Goal: Task Accomplishment & Management: Use online tool/utility

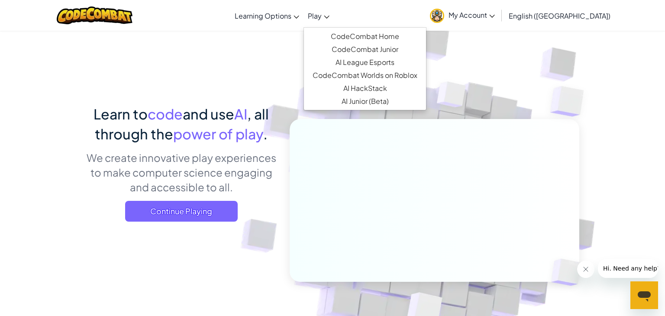
click at [321, 12] on span "Play" at bounding box center [315, 15] width 14 height 9
click at [373, 35] on link "CodeCombat Home" at bounding box center [365, 36] width 122 height 13
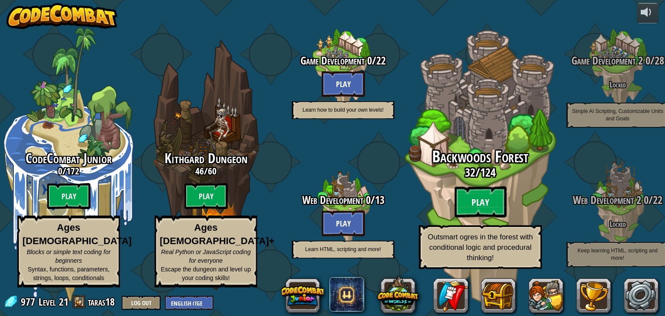
click at [479, 198] on btn "Play" at bounding box center [480, 201] width 52 height 31
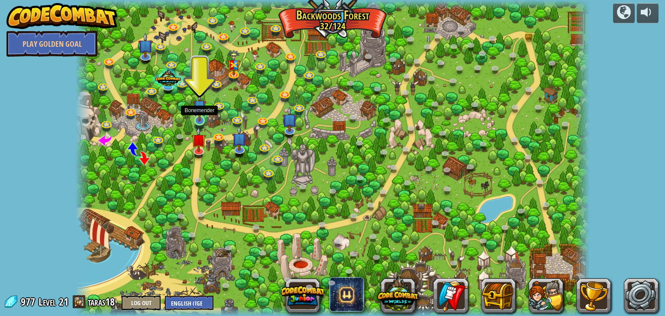
click at [200, 114] on img at bounding box center [199, 106] width 13 height 30
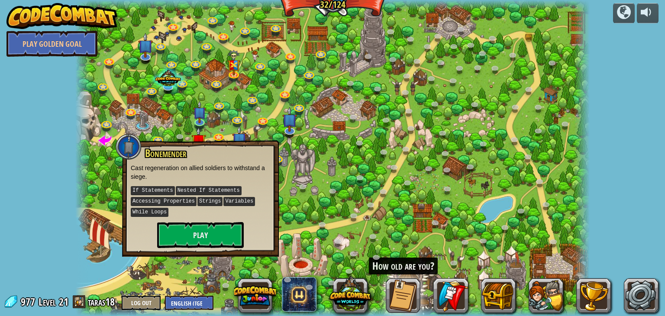
click at [279, 183] on div at bounding box center [332, 158] width 514 height 316
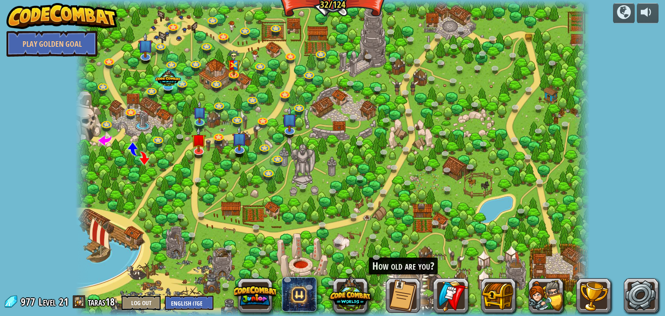
click at [385, 225] on div at bounding box center [332, 158] width 514 height 316
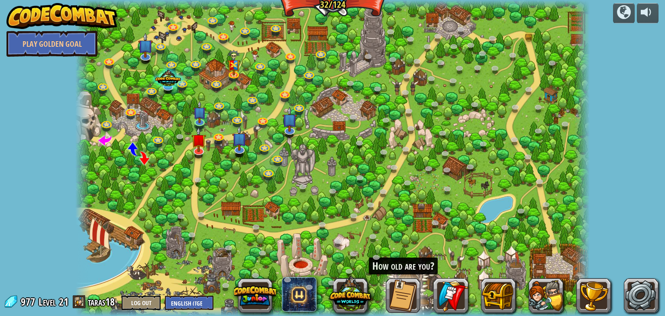
click at [385, 225] on div at bounding box center [332, 158] width 514 height 316
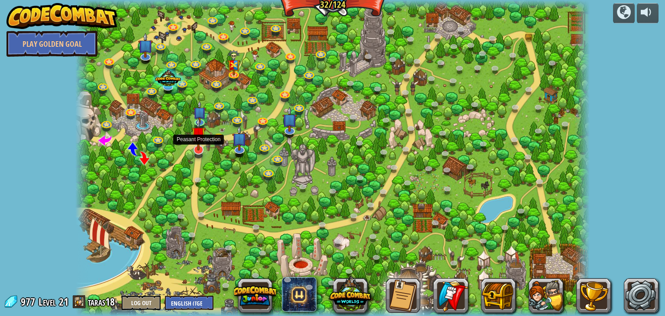
click at [199, 145] on img at bounding box center [198, 133] width 15 height 33
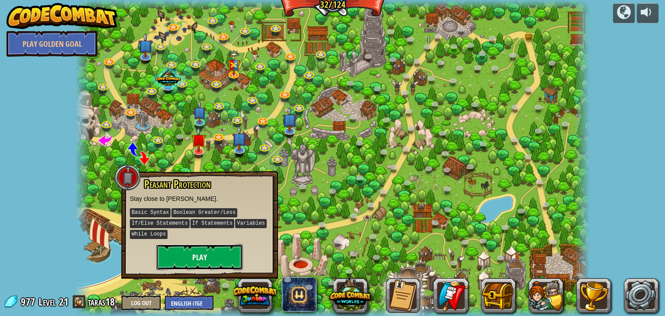
click at [216, 258] on button "Play" at bounding box center [199, 257] width 87 height 26
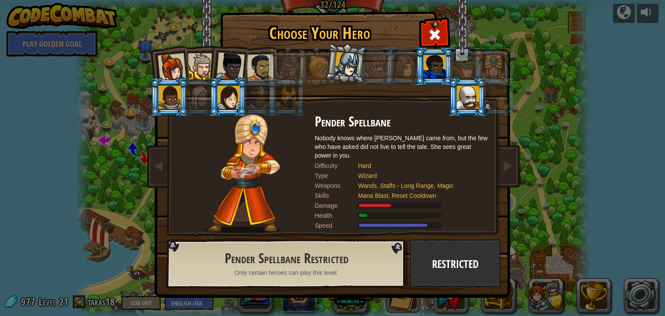
click at [225, 68] on div at bounding box center [230, 66] width 29 height 29
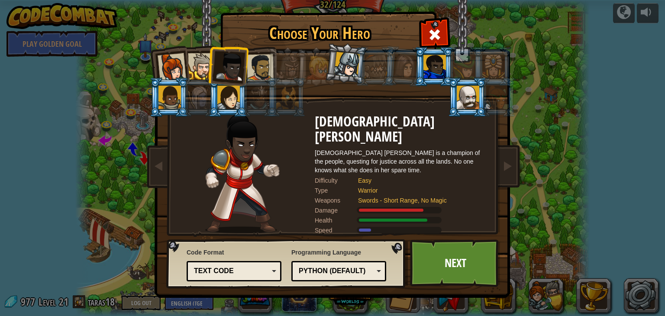
click at [164, 97] on div at bounding box center [169, 97] width 22 height 23
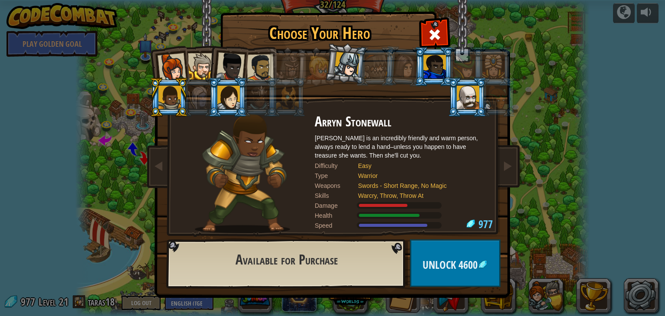
click at [194, 63] on div at bounding box center [201, 66] width 26 height 26
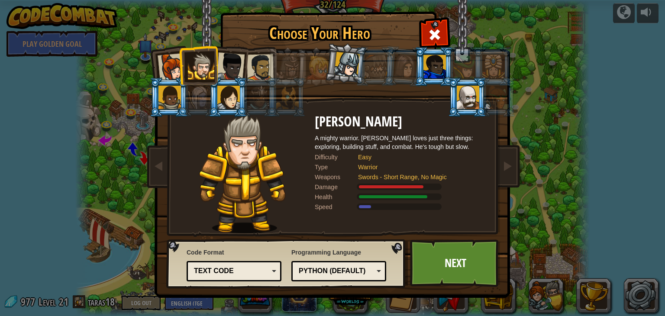
click at [240, 67] on div at bounding box center [230, 66] width 29 height 29
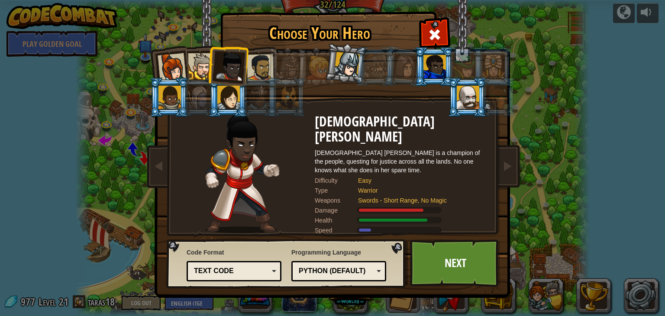
click at [264, 70] on div at bounding box center [260, 67] width 27 height 27
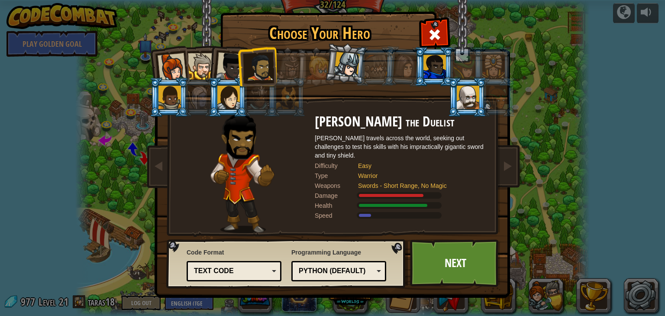
click at [173, 62] on div at bounding box center [171, 67] width 29 height 29
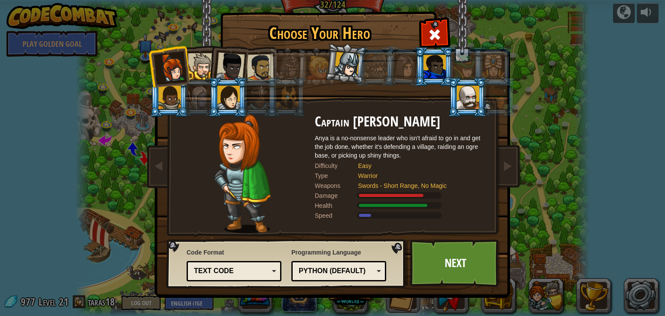
click at [231, 68] on div at bounding box center [230, 66] width 29 height 29
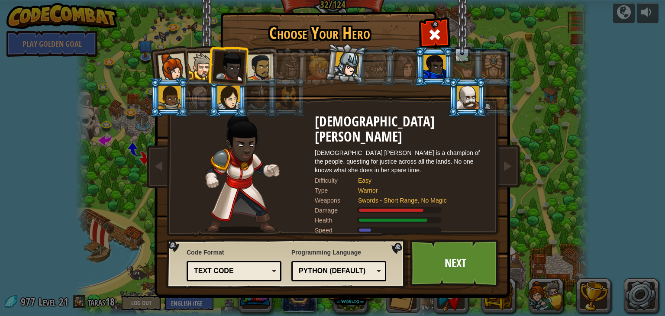
click at [261, 71] on div at bounding box center [260, 67] width 27 height 27
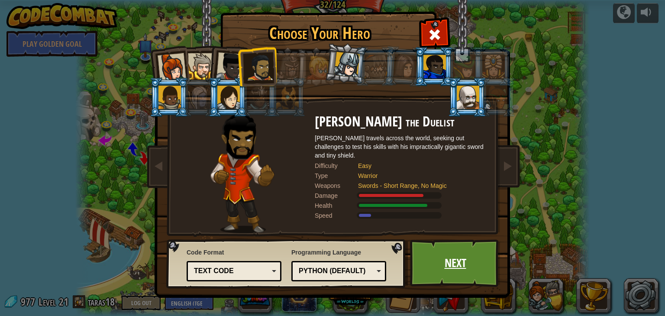
click at [459, 256] on link "Next" at bounding box center [455, 263] width 90 height 48
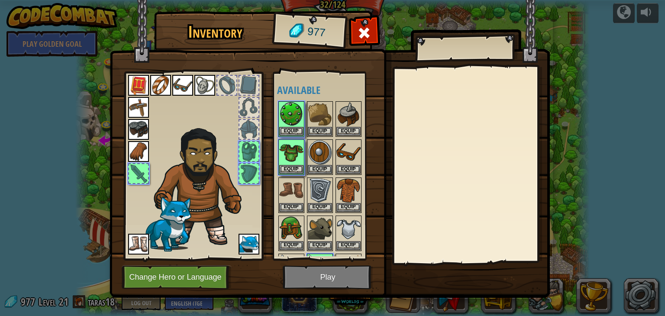
scroll to position [33, 0]
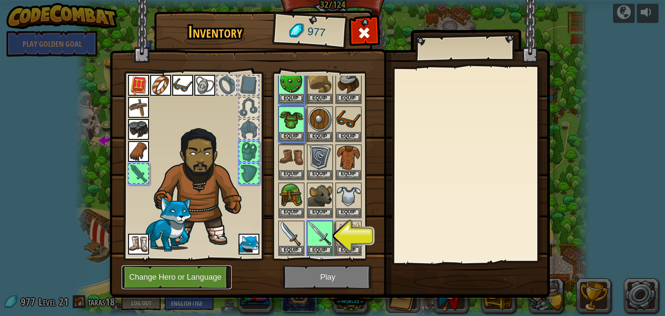
click at [180, 269] on button "Change Hero or Language" at bounding box center [177, 277] width 110 height 24
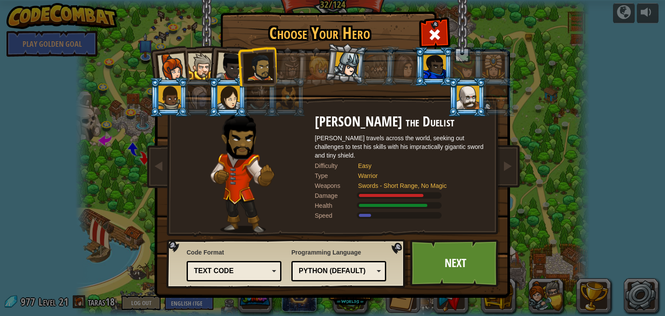
click at [351, 46] on li at bounding box center [345, 63] width 43 height 43
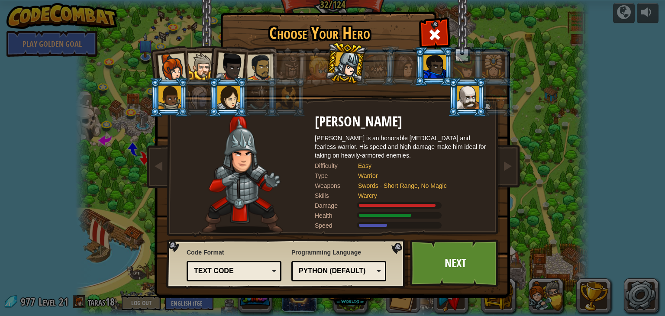
click at [279, 71] on div at bounding box center [288, 68] width 25 height 25
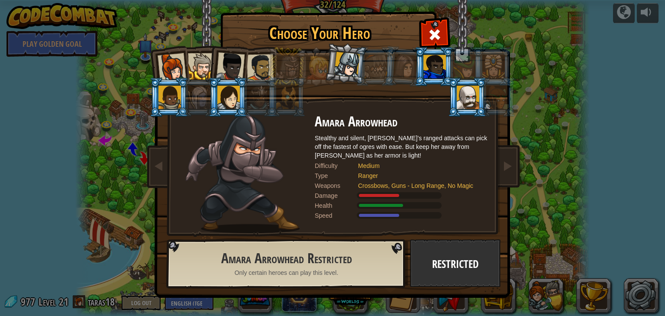
click at [253, 97] on div at bounding box center [258, 97] width 22 height 23
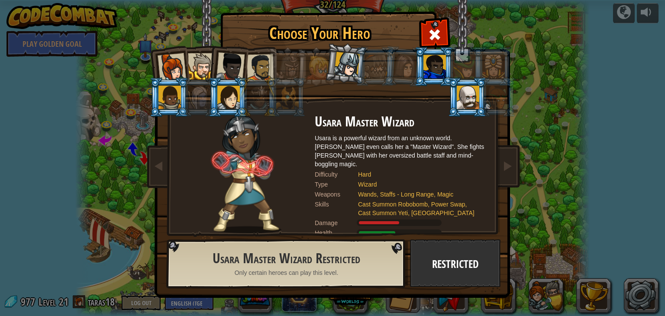
click at [201, 100] on div at bounding box center [199, 97] width 22 height 23
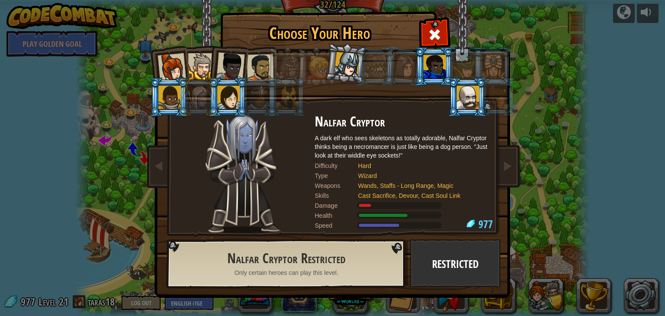
click at [258, 103] on div at bounding box center [258, 97] width 22 height 23
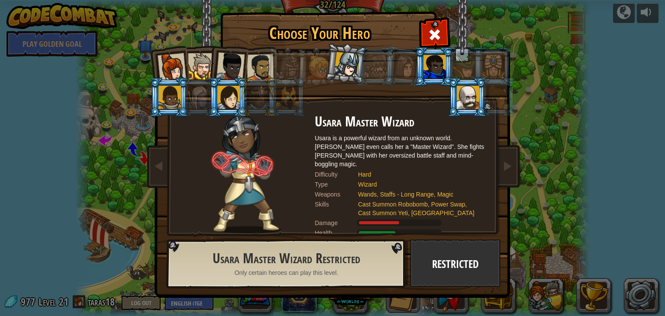
click at [199, 100] on div at bounding box center [199, 97] width 22 height 23
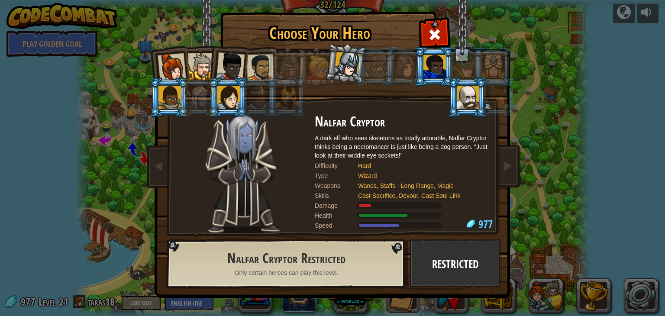
click at [231, 98] on div at bounding box center [228, 97] width 22 height 23
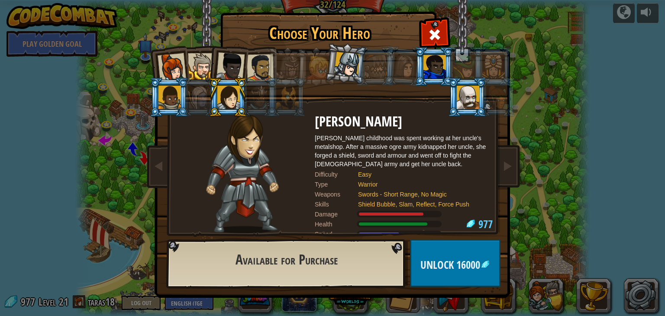
click at [299, 72] on li at bounding box center [315, 66] width 39 height 39
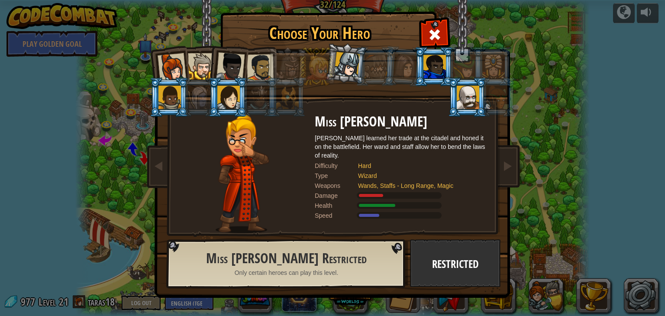
click at [285, 66] on div at bounding box center [288, 68] width 25 height 25
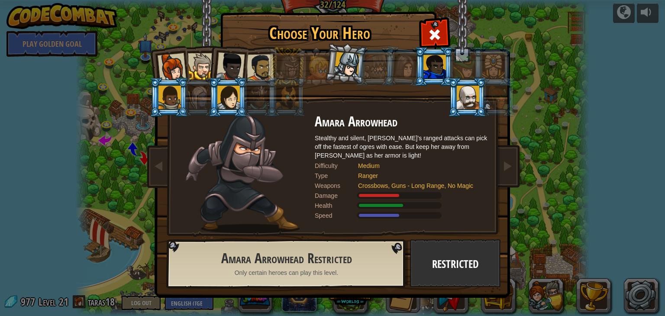
click at [347, 68] on div at bounding box center [347, 65] width 26 height 26
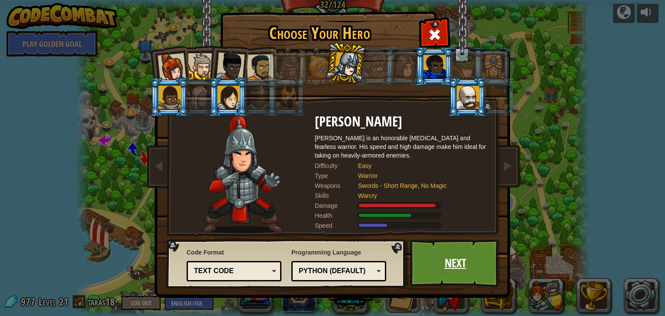
click at [447, 266] on link "Next" at bounding box center [455, 263] width 90 height 48
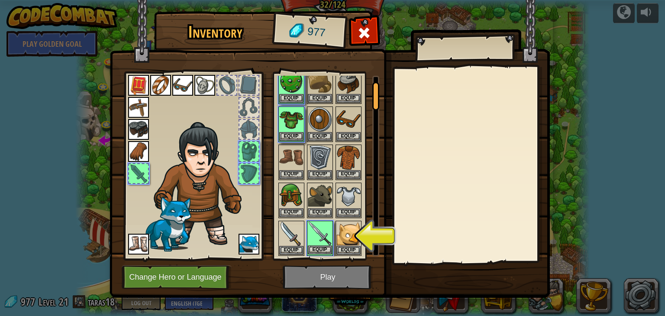
click at [323, 239] on img at bounding box center [320, 234] width 24 height 24
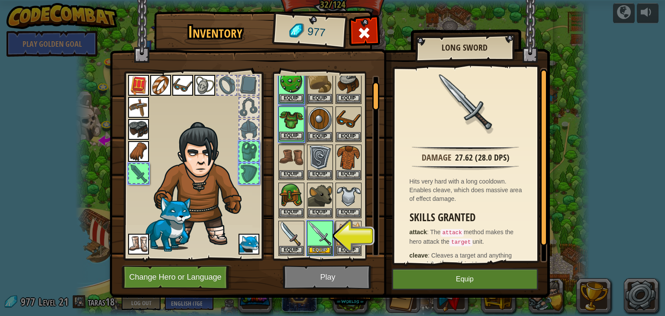
click at [291, 129] on img at bounding box center [291, 119] width 24 height 24
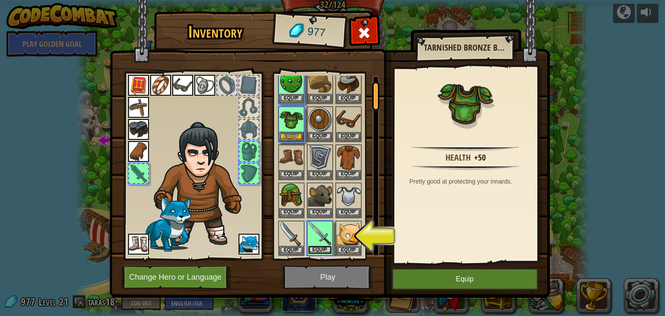
click at [330, 247] on button "Equip" at bounding box center [320, 249] width 24 height 9
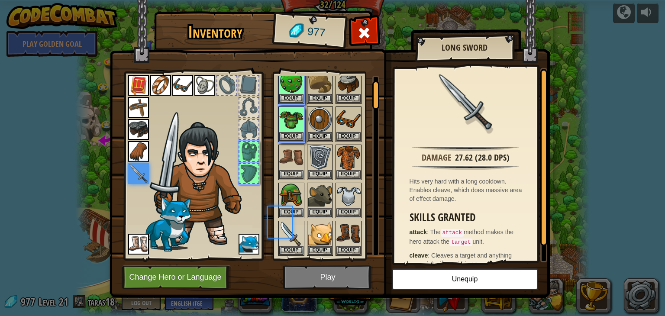
scroll to position [26, 0]
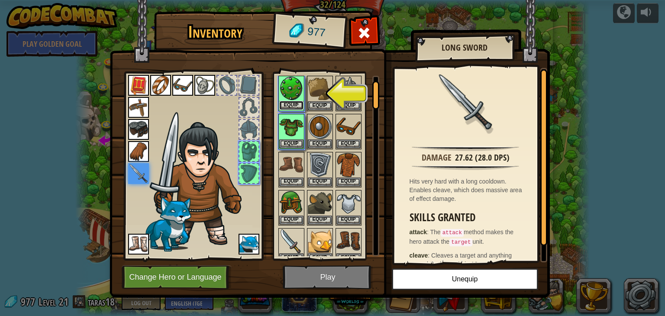
click at [292, 106] on button "Equip" at bounding box center [291, 105] width 24 height 9
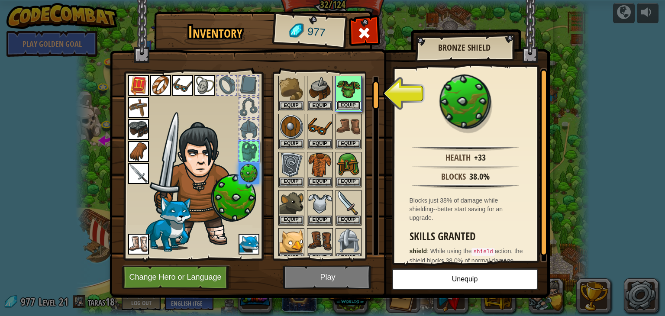
click at [350, 104] on button "Equip" at bounding box center [348, 105] width 24 height 9
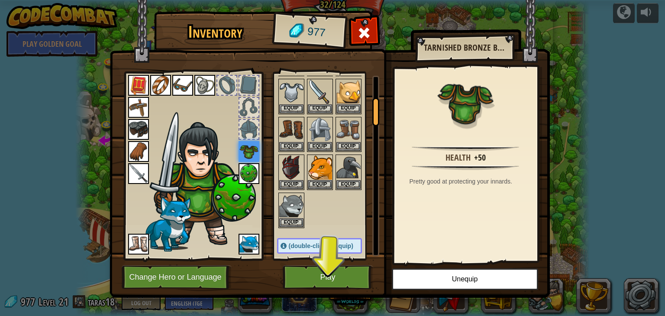
scroll to position [135, 0]
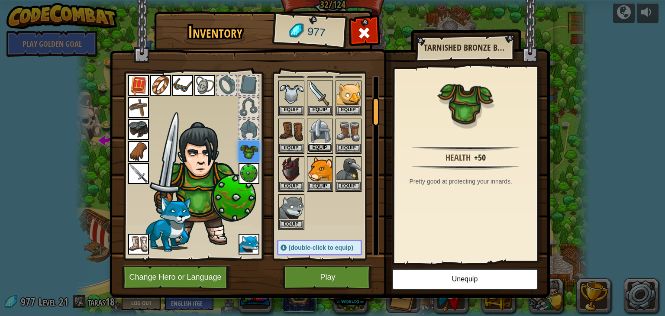
click at [314, 143] on button "Equip" at bounding box center [320, 147] width 24 height 9
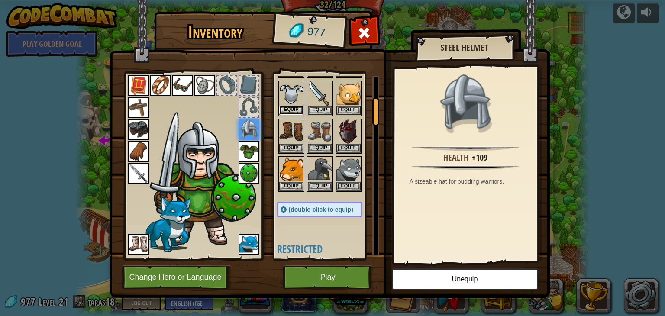
click at [286, 107] on button "Equip" at bounding box center [291, 110] width 24 height 9
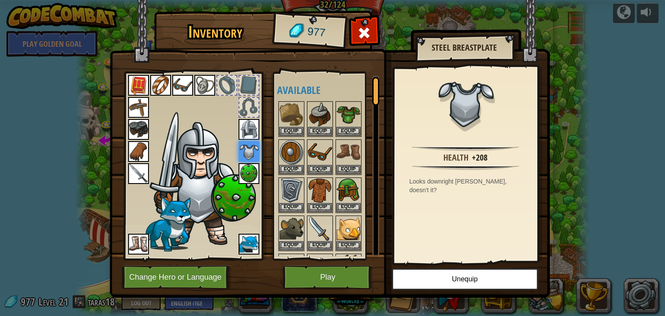
scroll to position [1, 0]
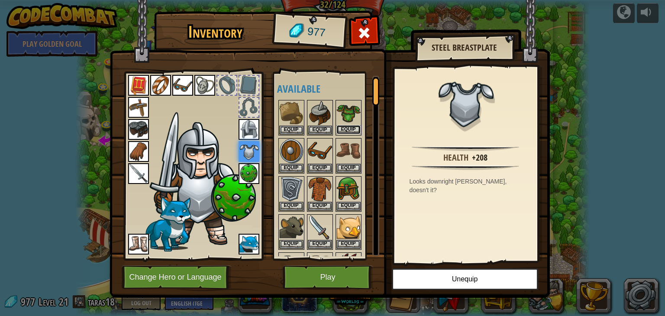
click at [342, 129] on button "Equip" at bounding box center [348, 129] width 24 height 9
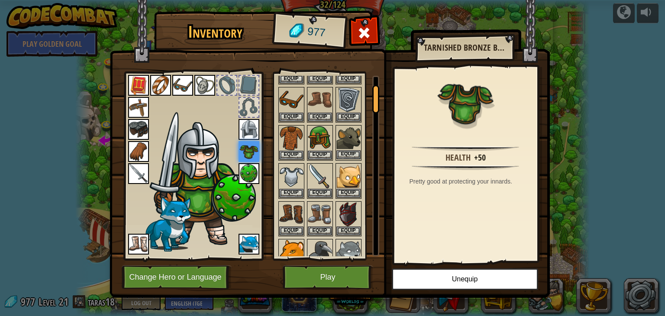
scroll to position [48, 0]
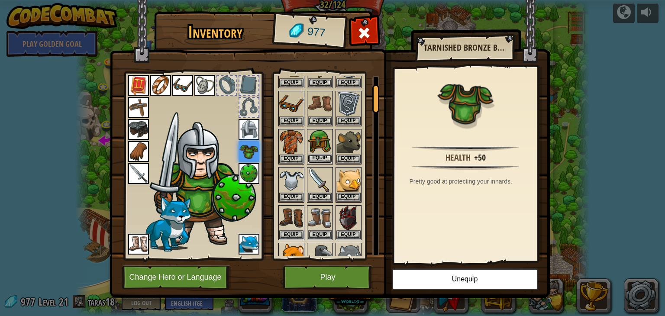
click at [313, 157] on button "Equip" at bounding box center [320, 158] width 24 height 9
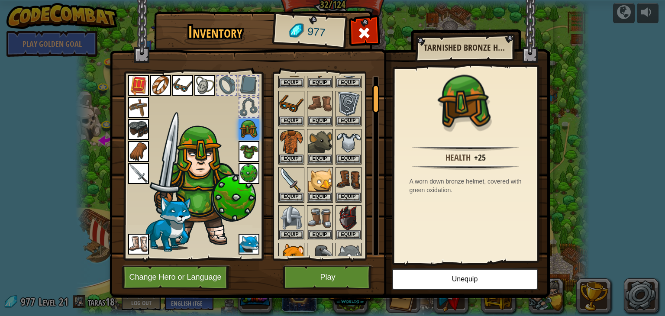
click at [249, 147] on img at bounding box center [248, 151] width 21 height 21
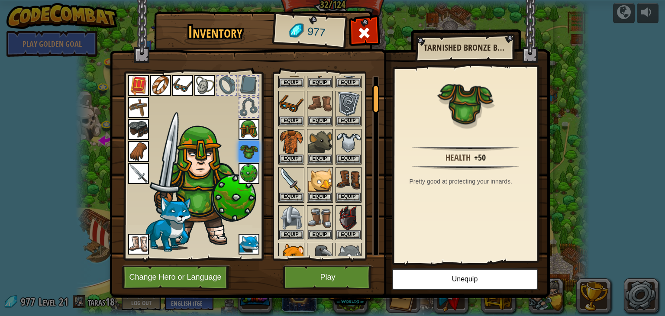
click at [251, 167] on img at bounding box center [248, 173] width 21 height 21
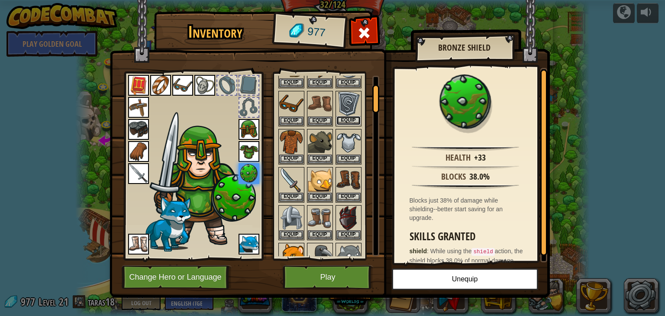
click at [348, 118] on button "Equip" at bounding box center [348, 120] width 24 height 9
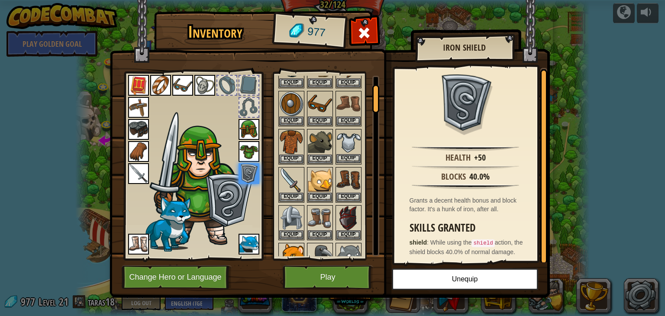
click at [345, 162] on div "Equip" at bounding box center [348, 146] width 26 height 35
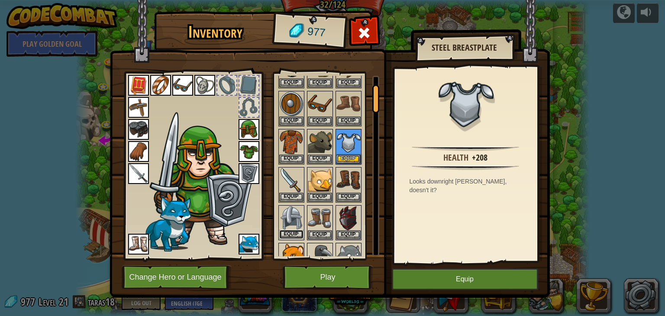
click at [288, 231] on button "Equip" at bounding box center [291, 234] width 24 height 9
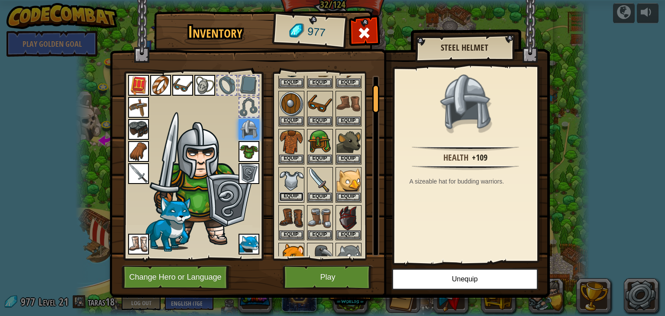
click at [293, 192] on button "Equip" at bounding box center [291, 196] width 24 height 9
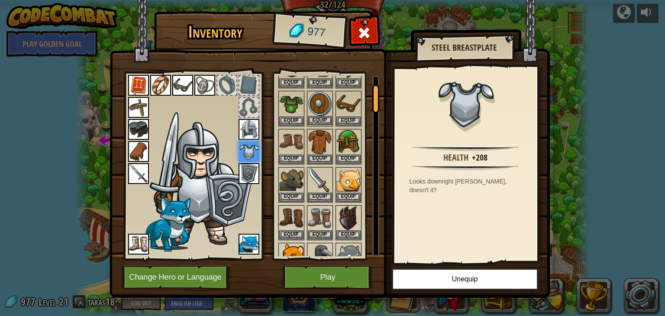
click at [315, 110] on img at bounding box center [320, 104] width 24 height 24
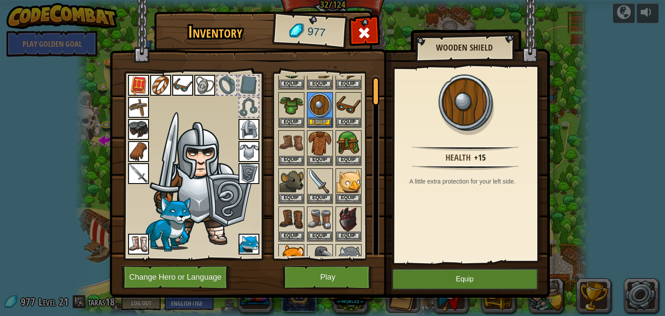
scroll to position [0, 0]
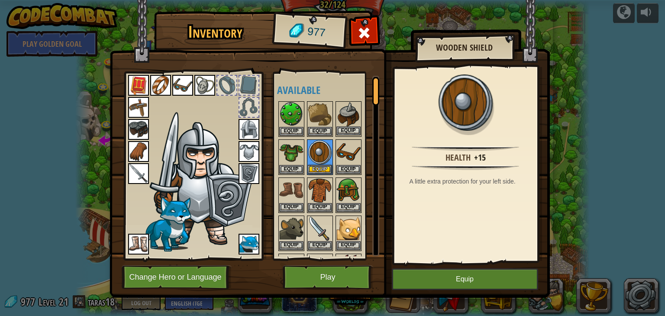
click at [355, 125] on img at bounding box center [348, 114] width 24 height 24
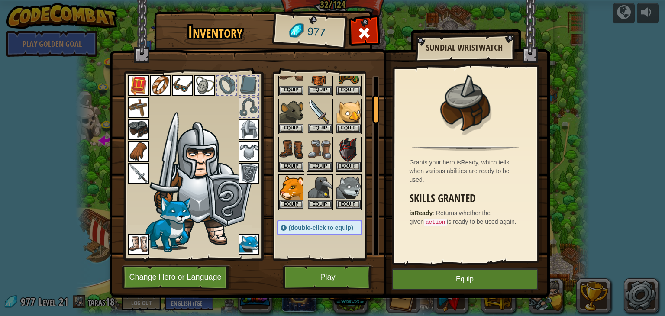
scroll to position [113, 0]
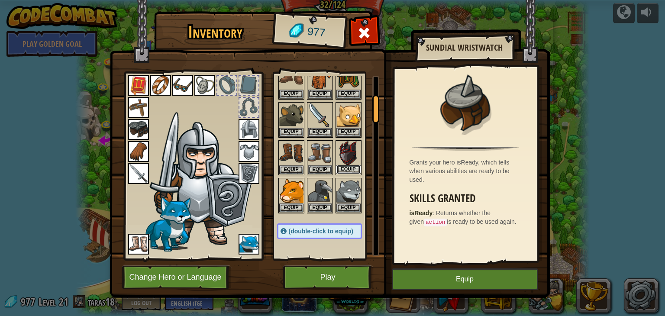
click at [352, 165] on button "Equip" at bounding box center [348, 169] width 24 height 9
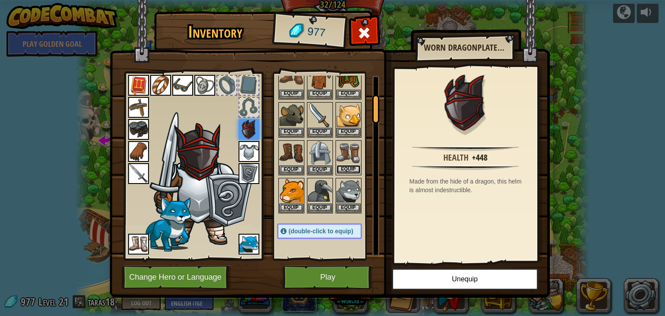
click at [340, 166] on button "Equip" at bounding box center [348, 169] width 24 height 9
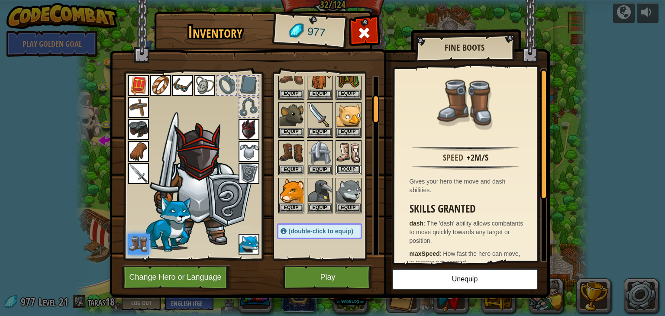
click at [350, 165] on button "Equip" at bounding box center [348, 169] width 24 height 9
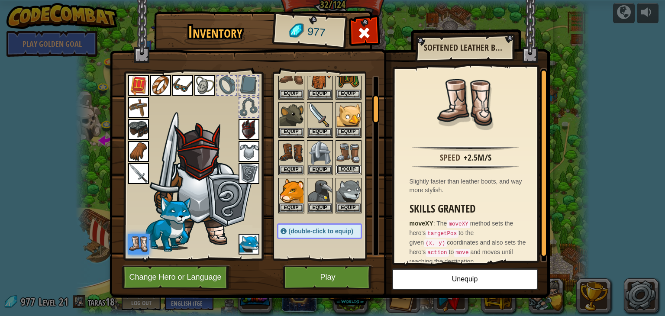
click at [345, 165] on button "Equip" at bounding box center [348, 169] width 24 height 9
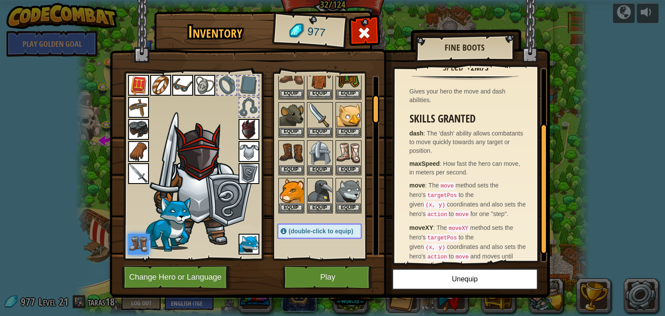
scroll to position [100, 0]
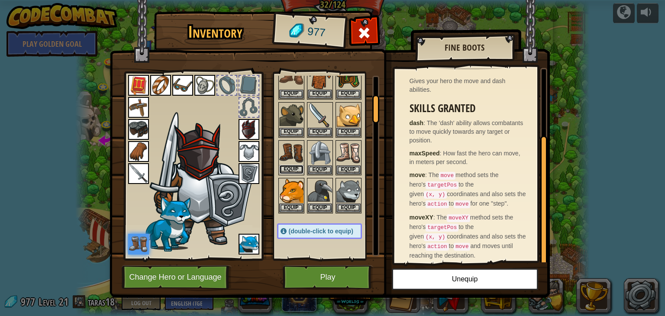
click at [280, 165] on button "Equip" at bounding box center [291, 169] width 24 height 9
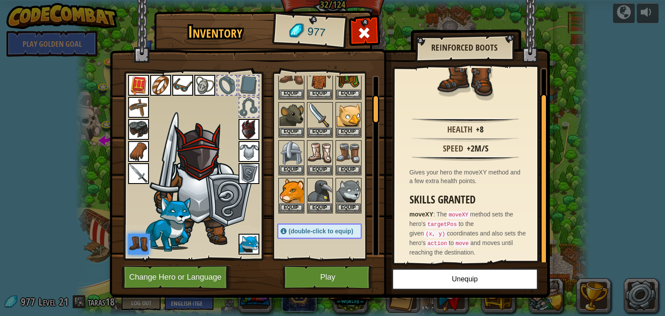
scroll to position [28, 0]
click at [343, 161] on img at bounding box center [348, 153] width 24 height 24
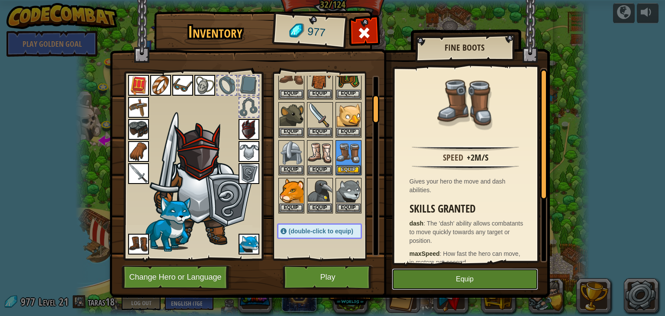
click at [426, 282] on button "Equip" at bounding box center [465, 279] width 146 height 22
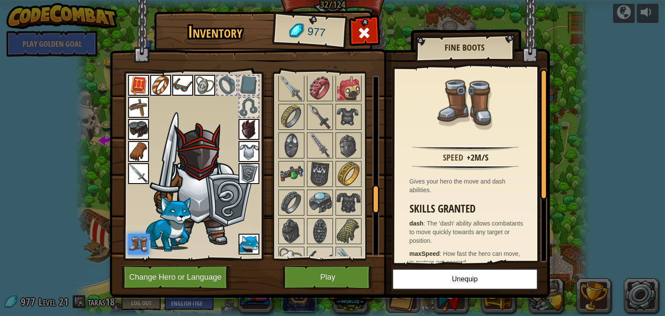
scroll to position [687, 0]
click at [299, 224] on img at bounding box center [291, 230] width 24 height 24
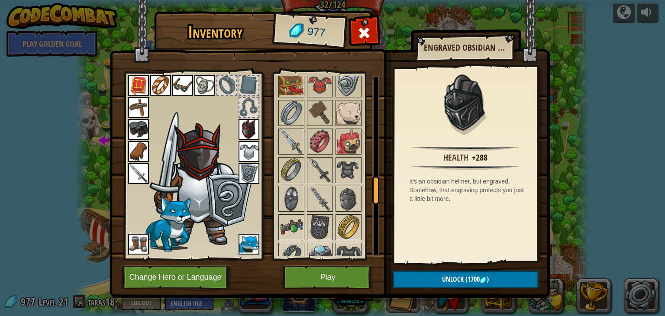
scroll to position [631, 0]
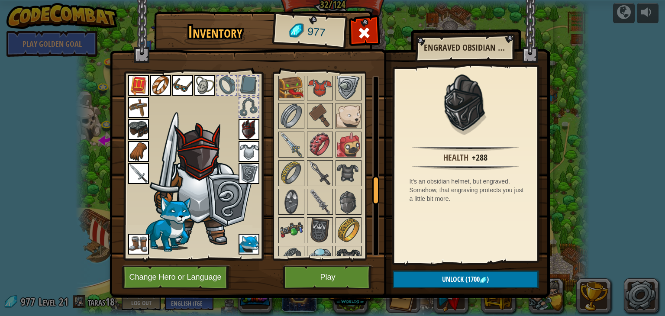
click at [342, 247] on img at bounding box center [348, 259] width 24 height 24
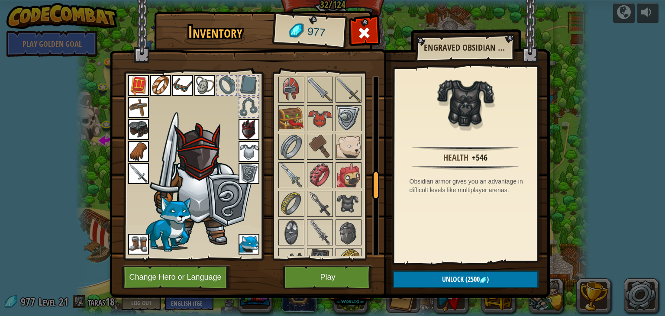
scroll to position [598, 0]
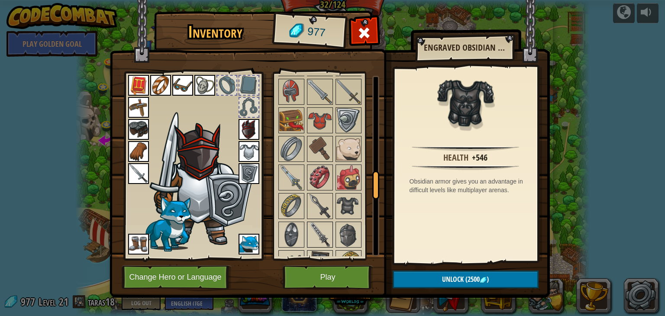
click at [320, 226] on img at bounding box center [320, 234] width 24 height 24
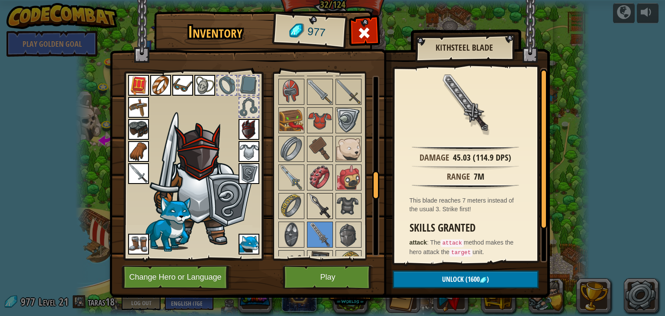
click at [311, 205] on img at bounding box center [320, 206] width 24 height 24
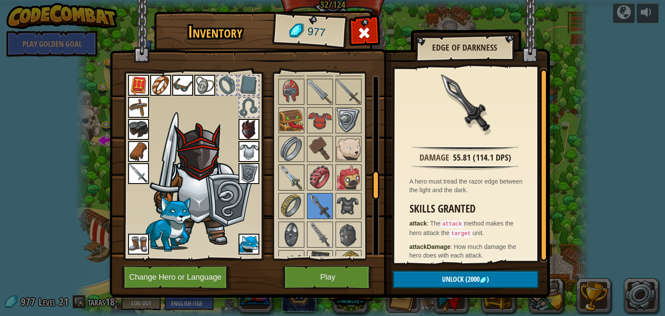
click at [292, 176] on img at bounding box center [291, 177] width 24 height 24
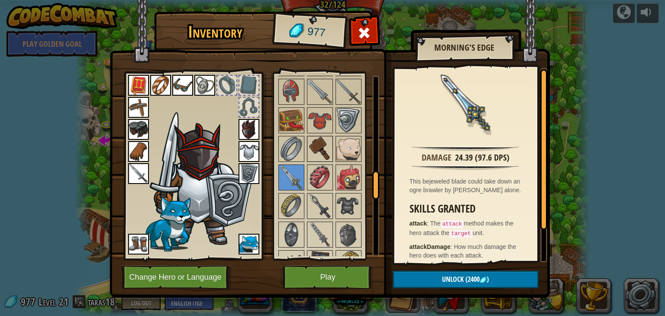
click at [319, 146] on img at bounding box center [320, 149] width 24 height 24
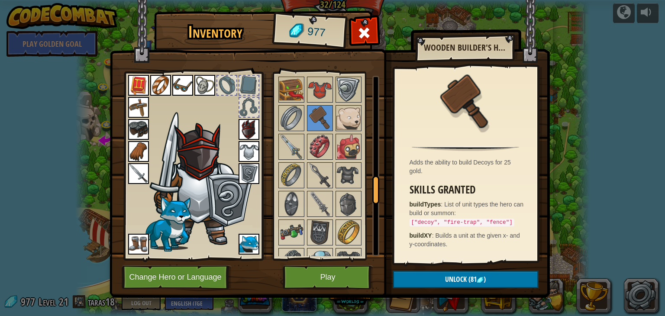
scroll to position [625, 0]
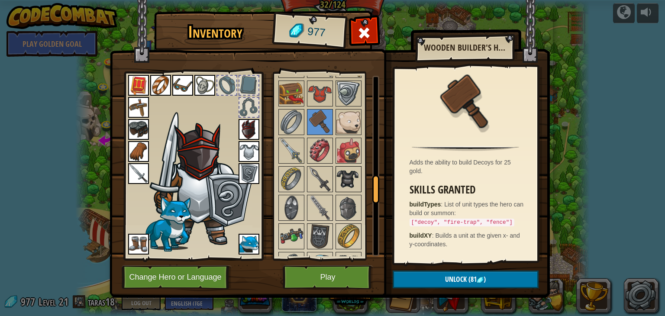
click at [345, 179] on img at bounding box center [348, 179] width 24 height 24
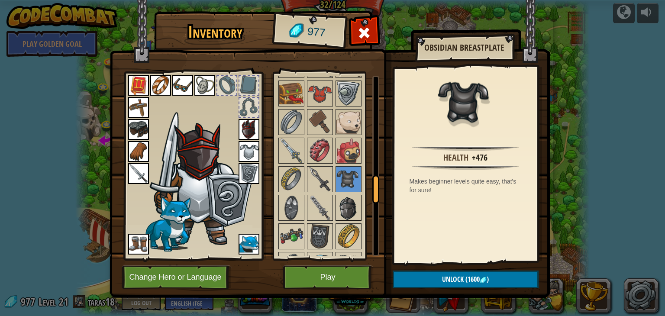
click at [349, 199] on img at bounding box center [348, 208] width 24 height 24
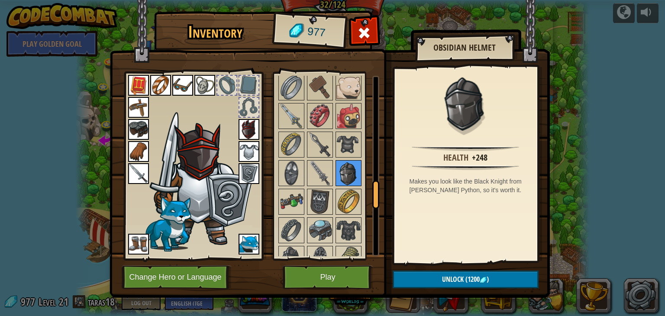
scroll to position [658, 0]
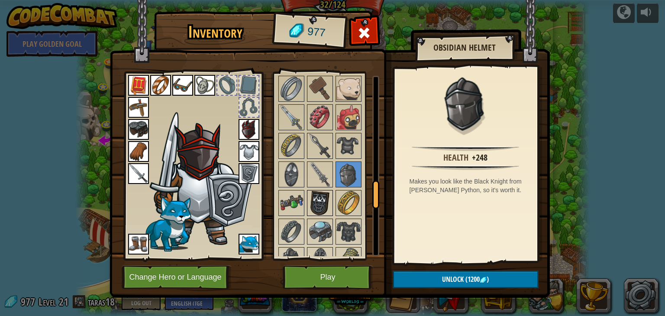
click at [313, 196] on img at bounding box center [320, 203] width 24 height 24
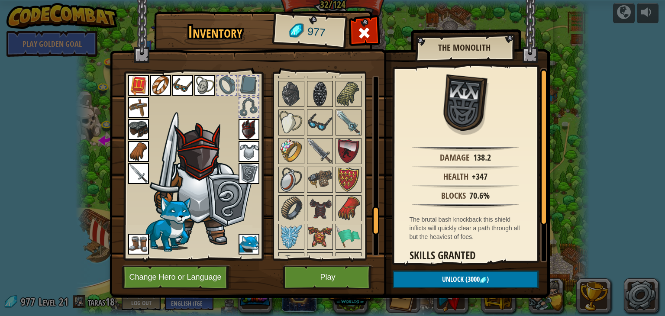
scroll to position [819, 0]
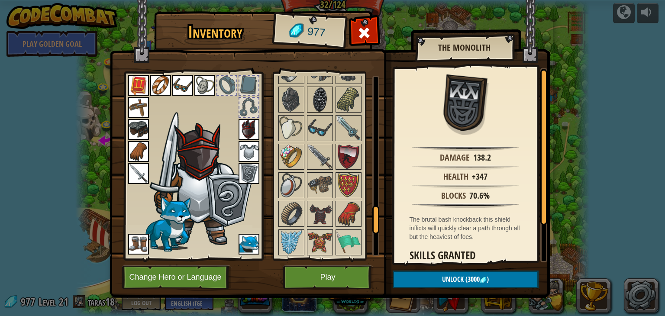
click at [315, 215] on img at bounding box center [320, 214] width 24 height 24
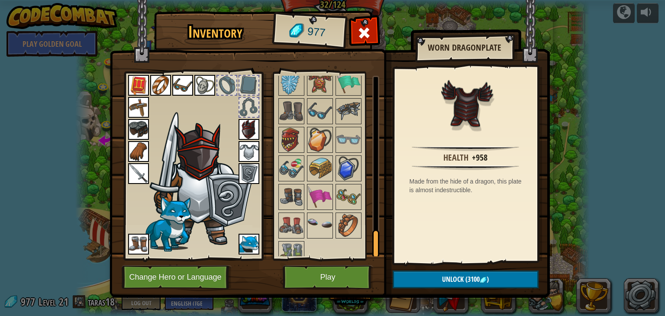
scroll to position [982, 0]
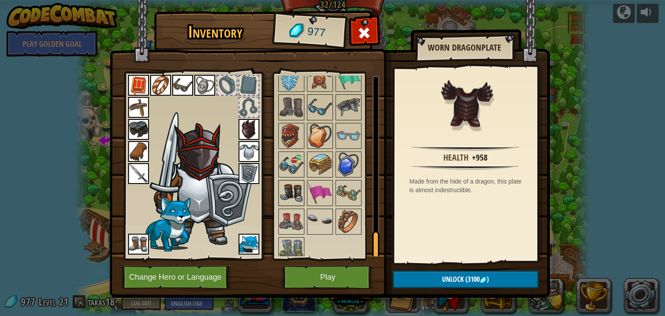
click at [292, 186] on img at bounding box center [291, 193] width 24 height 24
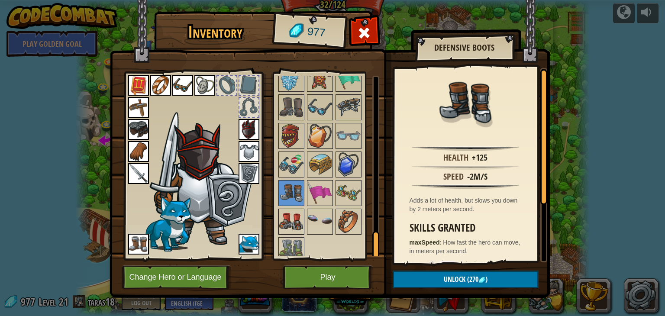
click at [290, 212] on img at bounding box center [291, 221] width 24 height 24
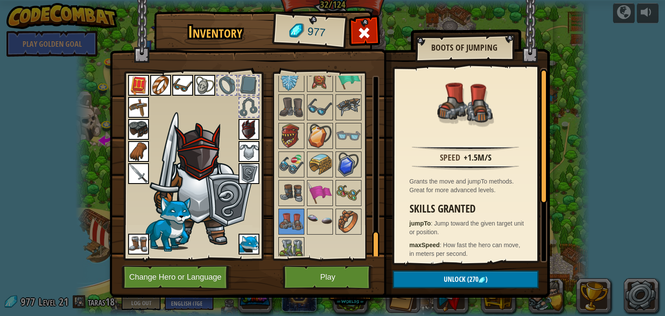
click at [287, 246] on img at bounding box center [291, 250] width 24 height 24
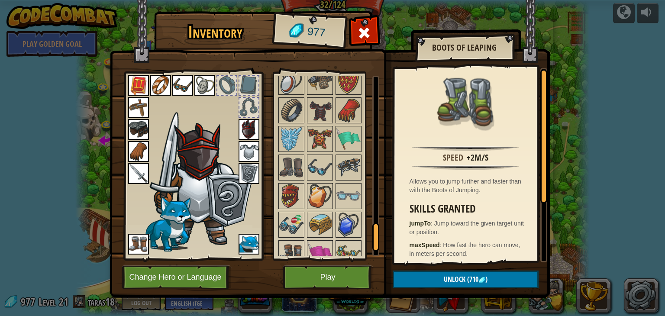
scroll to position [928, 0]
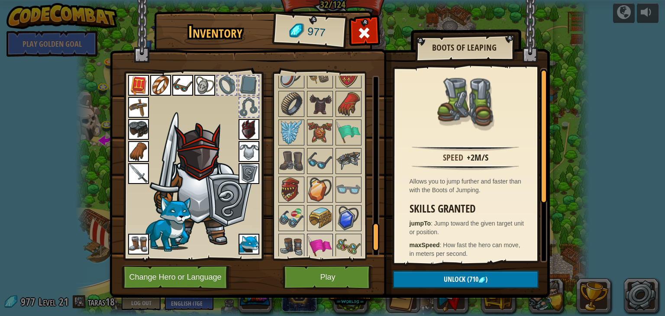
click at [318, 241] on img at bounding box center [320, 246] width 24 height 24
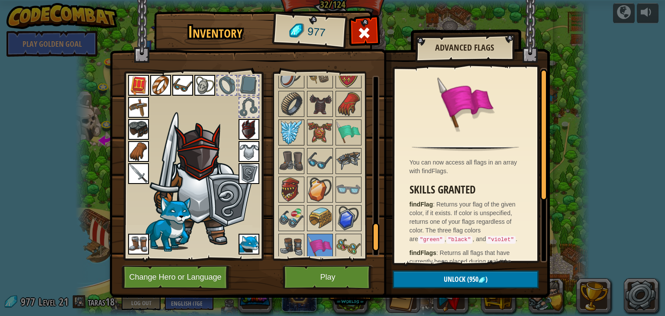
click at [285, 126] on img at bounding box center [291, 132] width 24 height 24
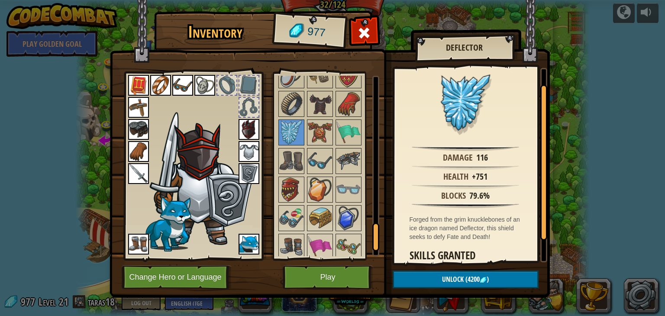
scroll to position [51, 0]
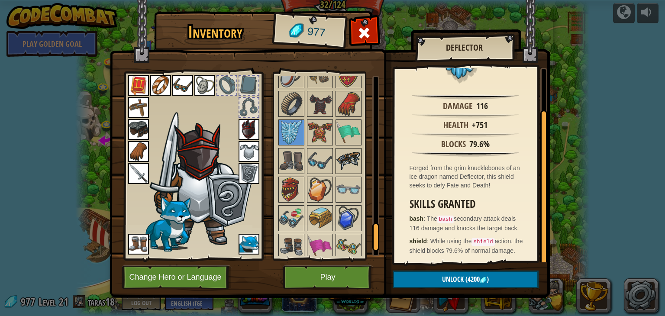
click at [341, 149] on img at bounding box center [348, 161] width 24 height 24
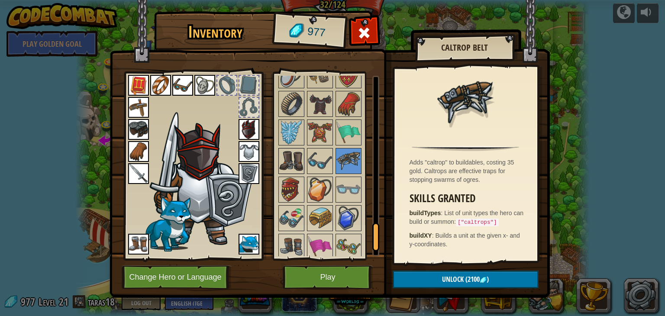
click at [291, 152] on img at bounding box center [291, 161] width 24 height 24
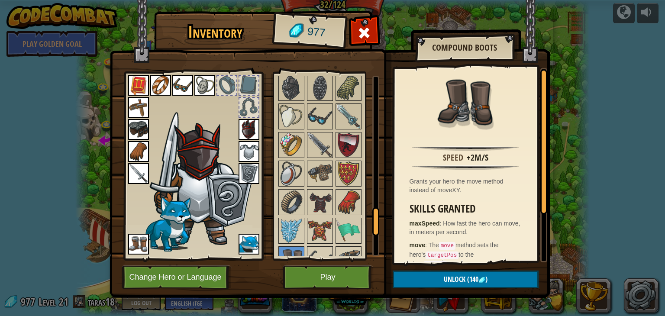
scroll to position [831, 0]
click at [318, 189] on img at bounding box center [320, 201] width 24 height 24
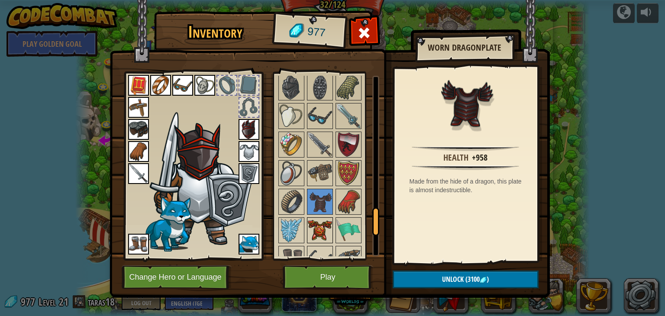
click at [319, 219] on img at bounding box center [320, 230] width 24 height 24
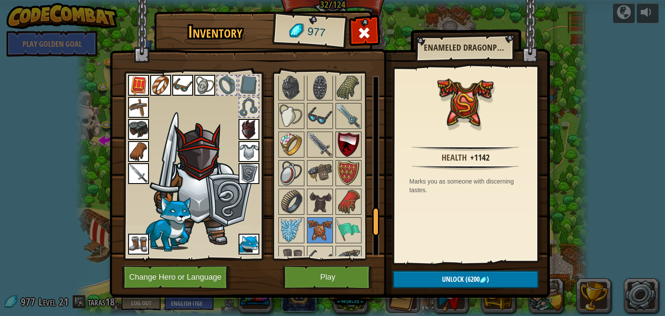
click at [344, 133] on img at bounding box center [348, 144] width 24 height 24
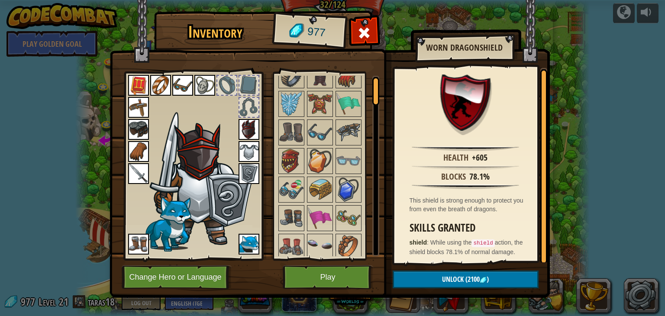
scroll to position [0, 0]
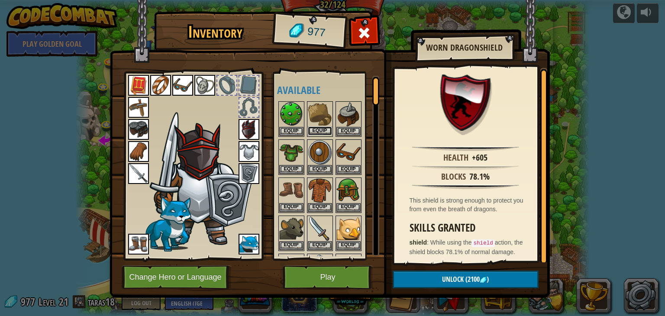
click at [325, 128] on button "Equip" at bounding box center [320, 130] width 24 height 9
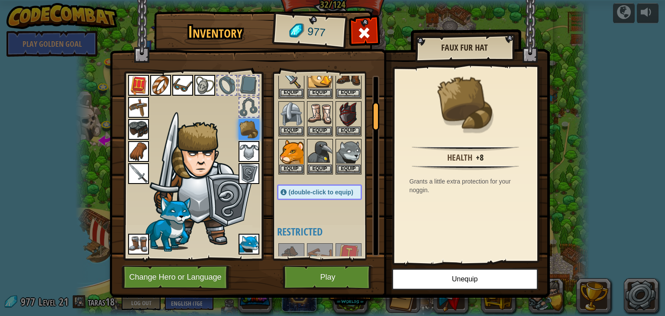
scroll to position [164, 0]
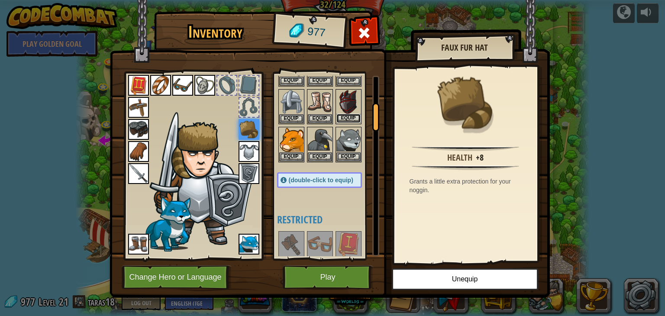
click at [344, 114] on button "Equip" at bounding box center [348, 118] width 24 height 9
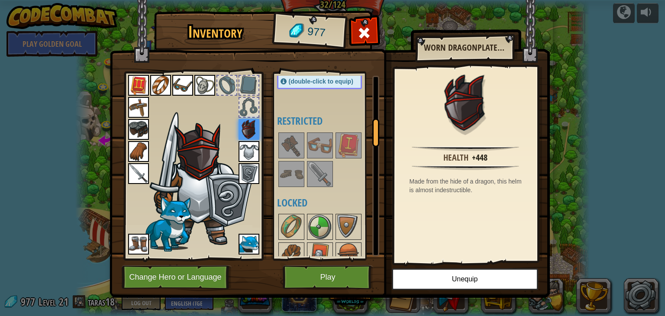
scroll to position [257, 0]
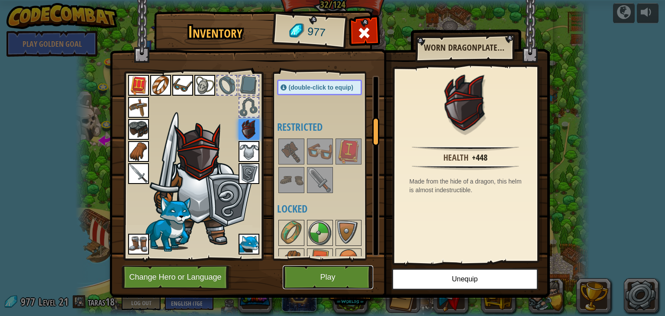
click at [345, 277] on button "Play" at bounding box center [328, 277] width 90 height 24
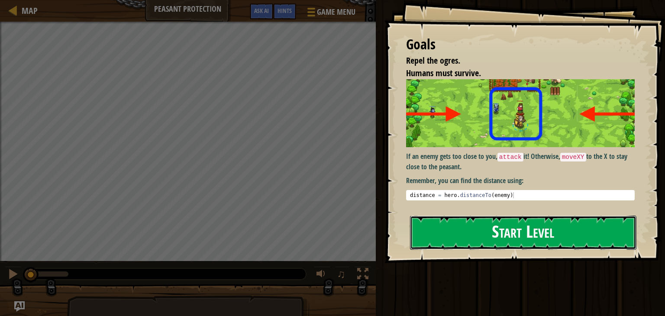
click at [479, 235] on button "Start Level" at bounding box center [523, 232] width 226 height 34
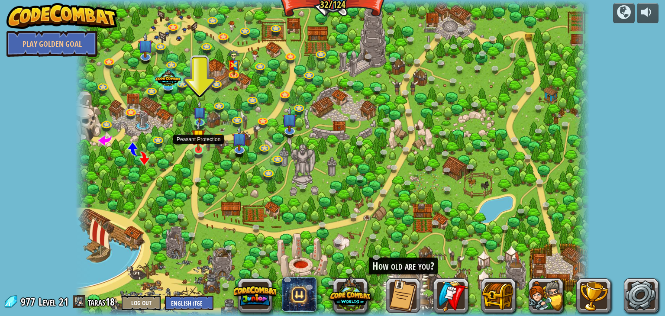
click at [197, 142] on img at bounding box center [198, 136] width 13 height 30
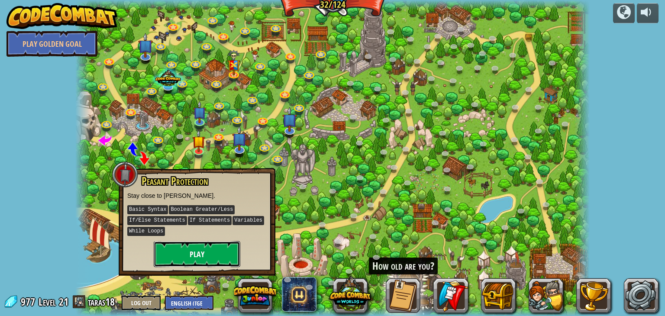
click at [188, 257] on button "Play" at bounding box center [197, 254] width 87 height 26
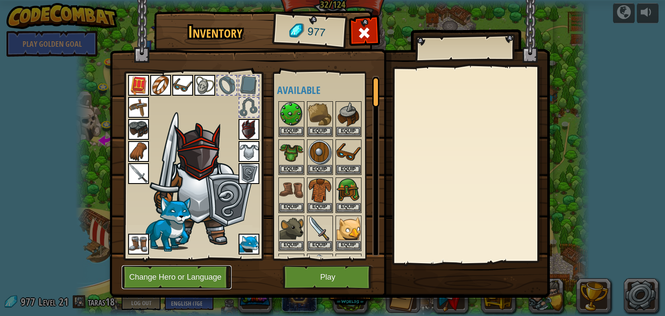
click at [167, 277] on button "Change Hero or Language" at bounding box center [177, 277] width 110 height 24
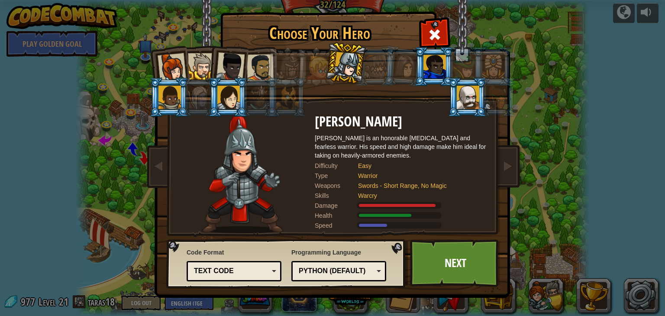
click at [254, 77] on li at bounding box center [257, 96] width 39 height 39
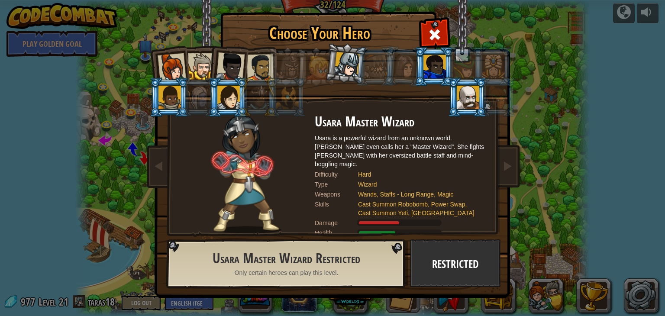
click at [253, 72] on div at bounding box center [260, 67] width 27 height 27
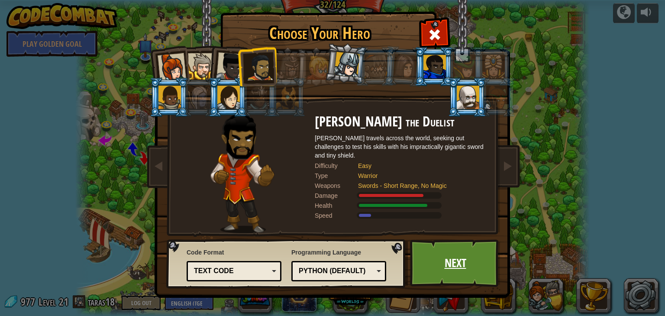
click at [446, 280] on link "Next" at bounding box center [455, 263] width 90 height 48
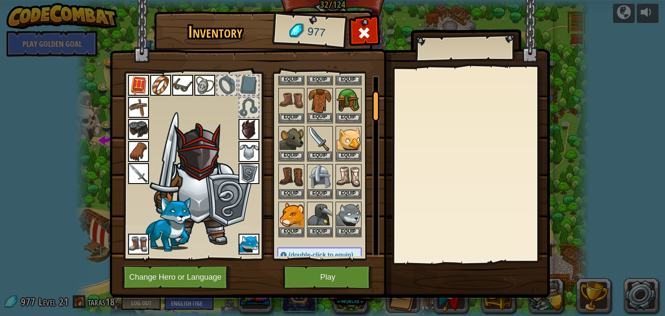
scroll to position [96, 0]
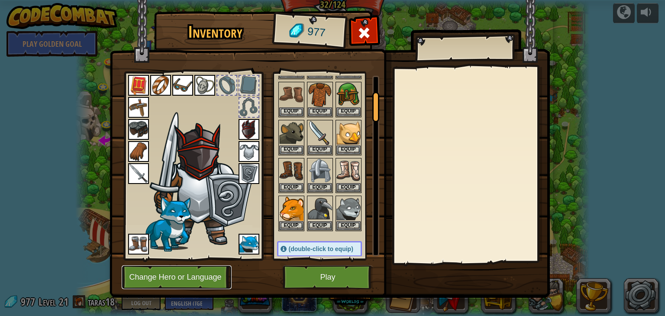
click at [213, 282] on button "Change Hero or Language" at bounding box center [177, 277] width 110 height 24
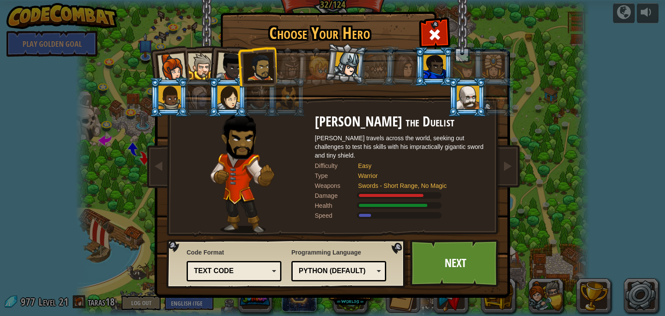
click at [173, 57] on div at bounding box center [171, 67] width 29 height 29
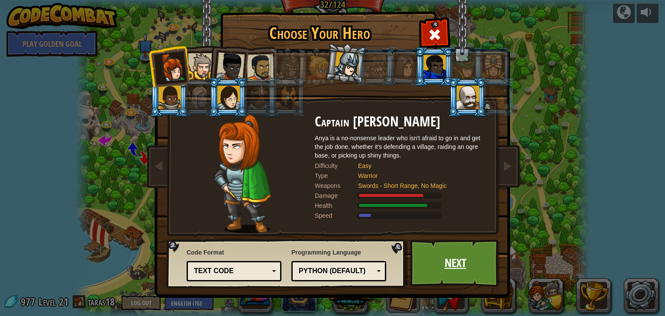
click at [426, 257] on link "Next" at bounding box center [455, 263] width 90 height 48
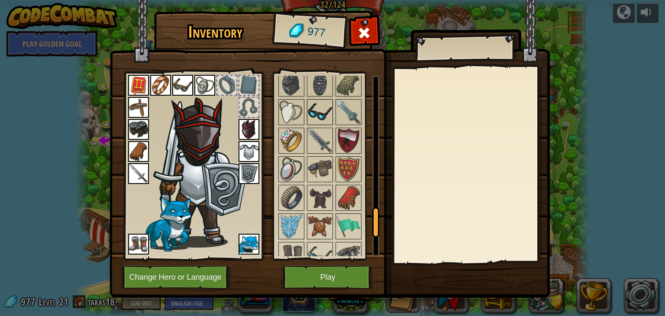
scroll to position [839, 0]
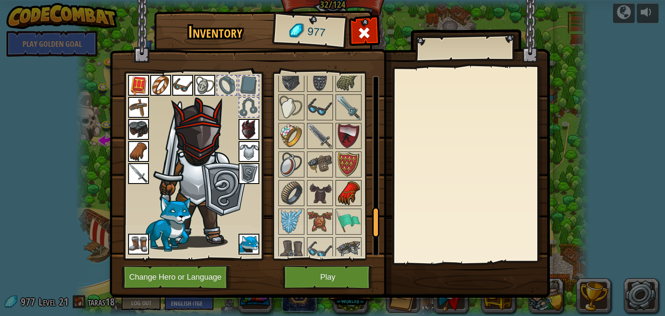
click at [347, 185] on img at bounding box center [348, 193] width 24 height 24
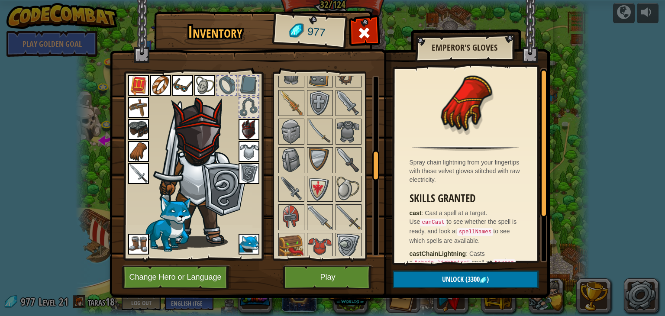
scroll to position [482, 0]
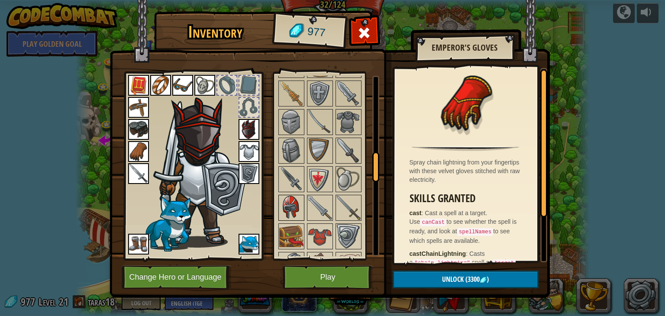
click at [289, 206] on img at bounding box center [291, 208] width 24 height 24
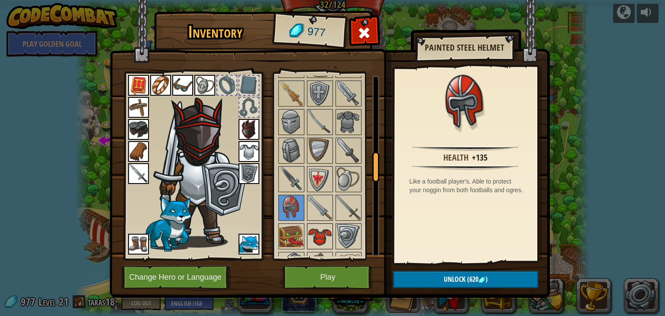
click at [318, 226] on img at bounding box center [320, 236] width 24 height 24
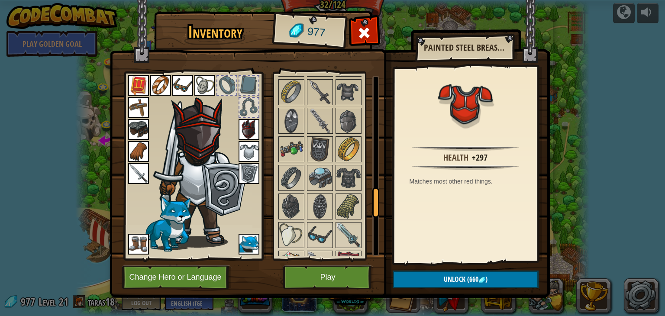
scroll to position [714, 0]
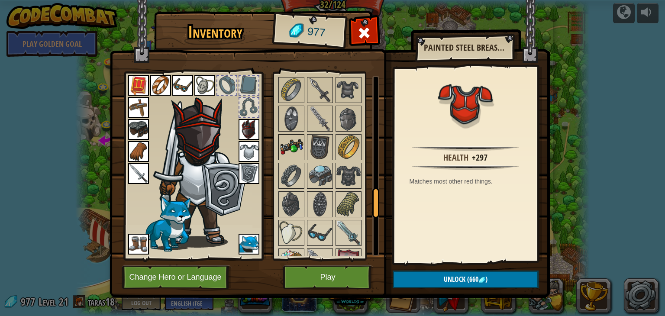
click at [289, 147] on img at bounding box center [291, 147] width 24 height 24
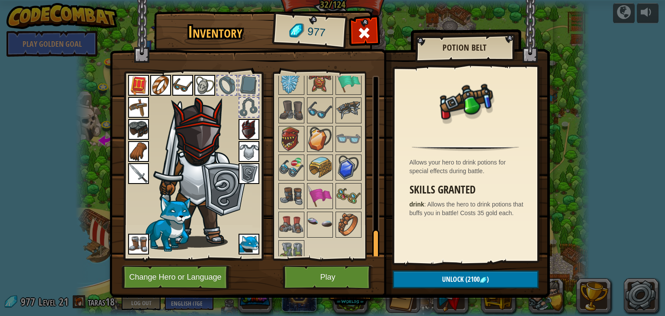
scroll to position [982, 0]
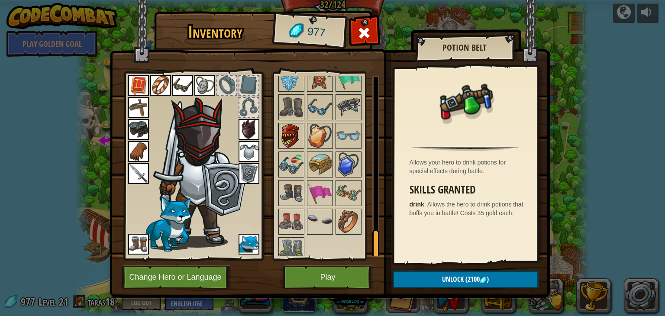
click at [290, 124] on img at bounding box center [291, 136] width 24 height 24
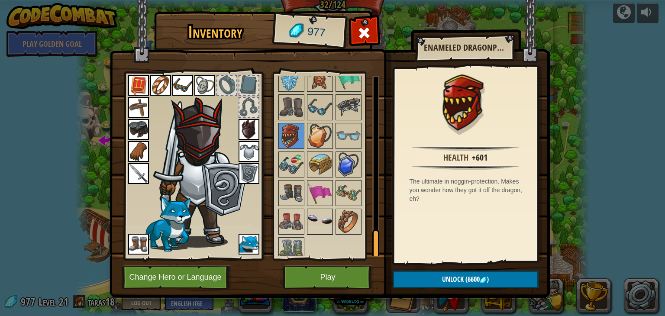
click at [318, 218] on img at bounding box center [320, 221] width 24 height 24
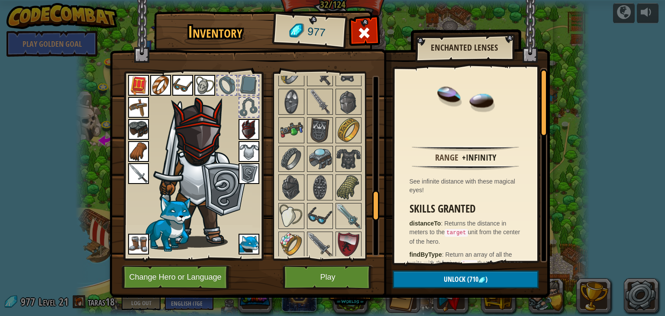
scroll to position [732, 0]
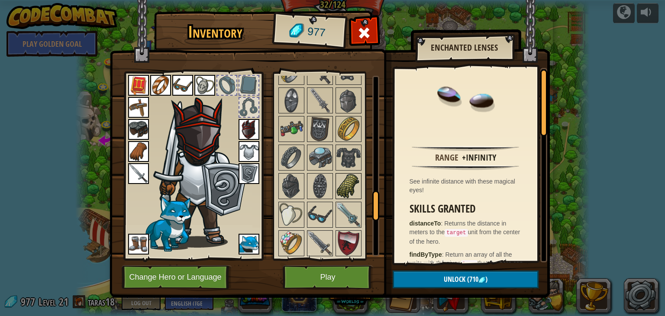
click at [340, 186] on img at bounding box center [348, 186] width 24 height 24
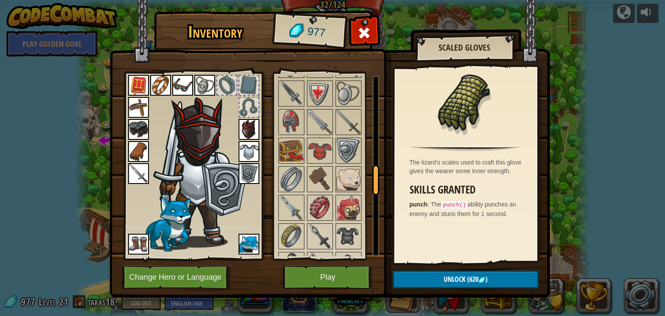
scroll to position [567, 0]
click at [289, 143] on img at bounding box center [291, 151] width 24 height 24
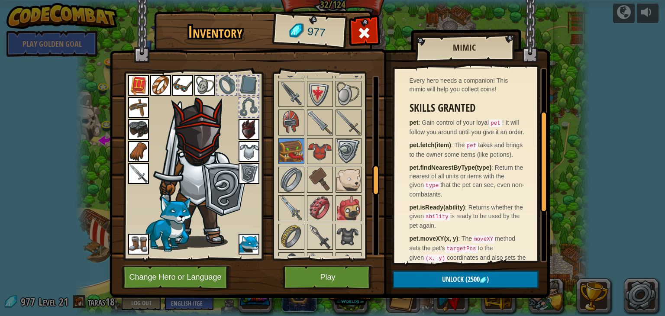
scroll to position [186, 0]
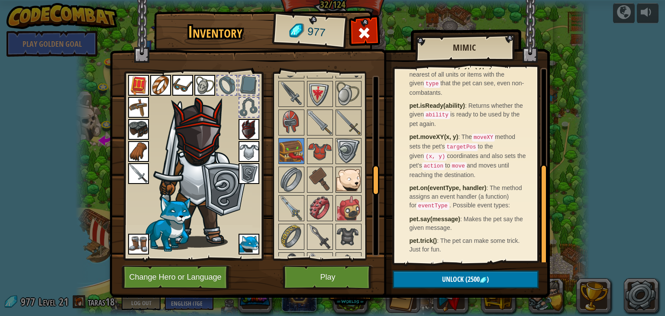
click at [352, 169] on img at bounding box center [348, 179] width 24 height 24
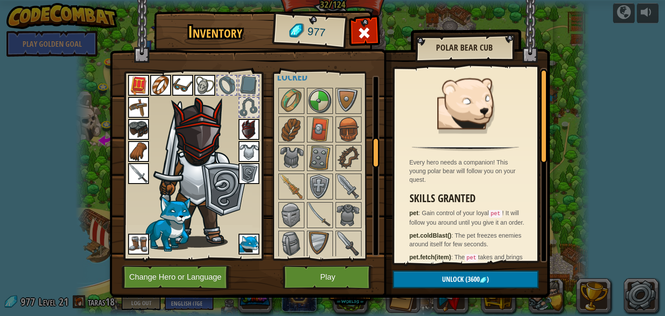
scroll to position [388, 0]
click at [305, 175] on div "Available Equip Equip Equip Equip Equip Equip Equip Equip Equip Equip Equip Equ…" at bounding box center [328, 166] width 102 height 180
click at [296, 178] on img at bounding box center [291, 187] width 24 height 24
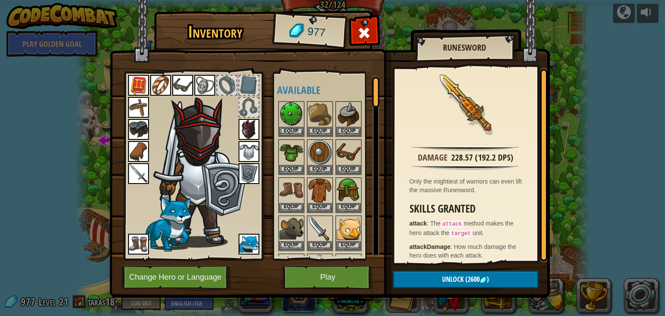
scroll to position [0, 0]
click at [322, 276] on button "Play" at bounding box center [328, 277] width 90 height 24
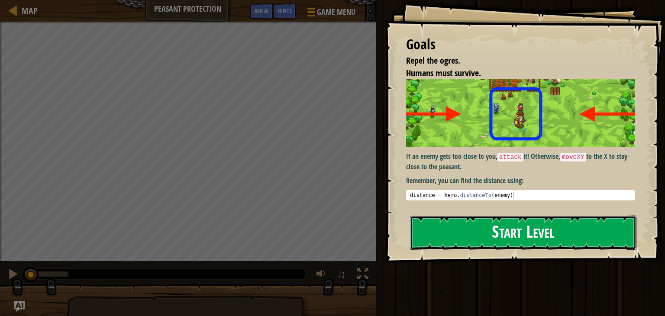
click at [449, 237] on button "Start Level" at bounding box center [523, 232] width 226 height 34
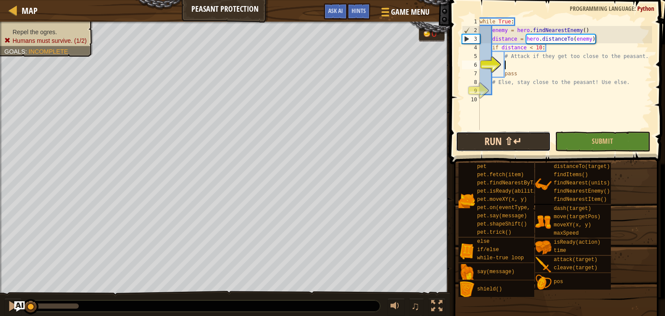
click at [494, 137] on button "Run ⇧↵" at bounding box center [503, 142] width 95 height 20
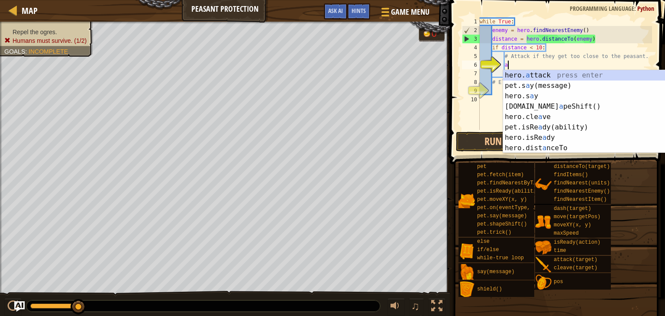
scroll to position [4, 2]
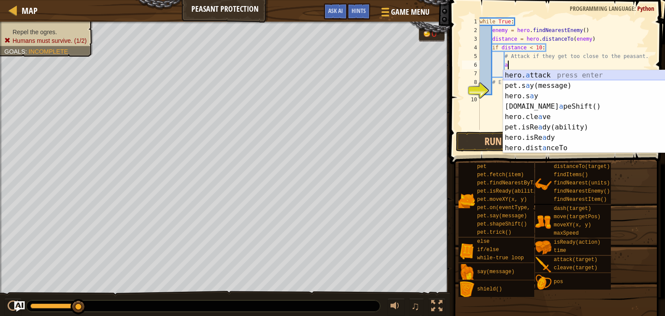
click at [546, 71] on div "hero. a ttack press enter pet.s a y(message) press enter hero.s a y press enter…" at bounding box center [585, 122] width 164 height 104
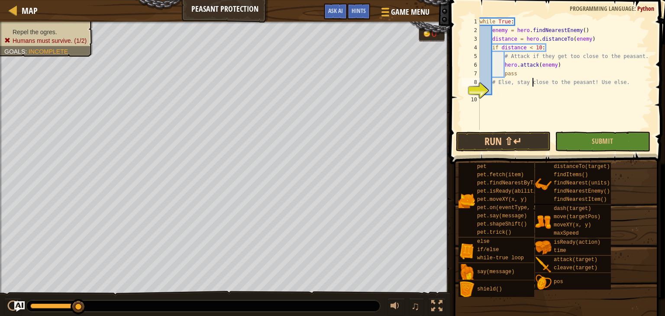
click at [533, 79] on div "while True : enemy = hero . findNearestEnemy ( ) distance = hero . distanceTo (…" at bounding box center [565, 82] width 174 height 130
click at [517, 73] on div "while True : enemy = hero . findNearestEnemy ( ) distance = hero . distanceTo (…" at bounding box center [565, 82] width 174 height 130
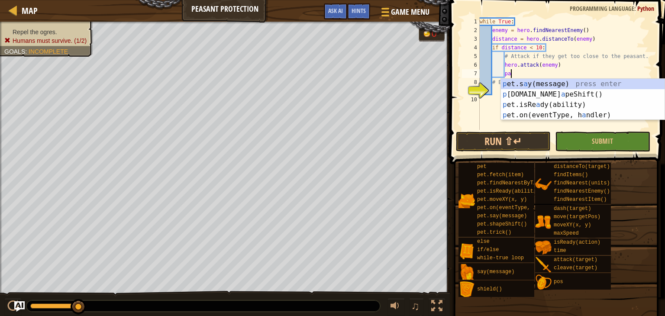
type textarea "p"
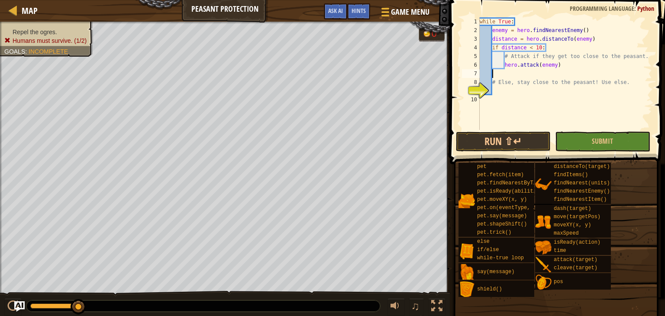
scroll to position [4, 0]
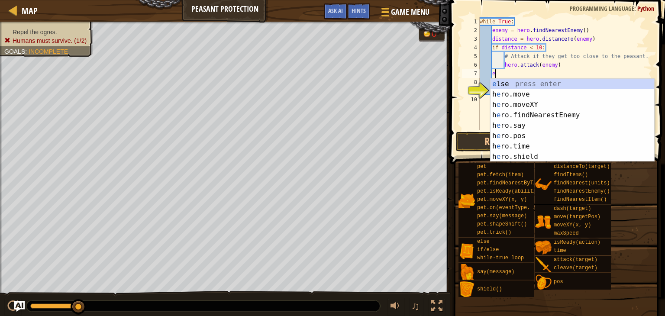
type textarea "el"
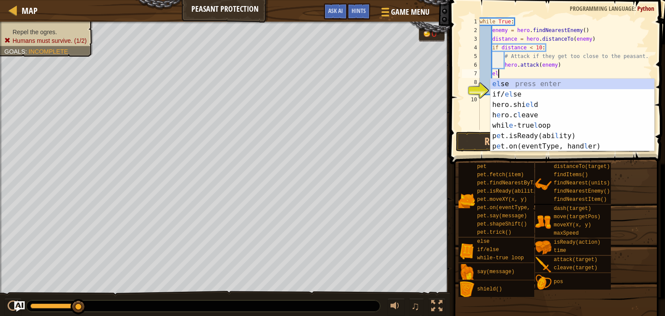
scroll to position [4, 1]
click at [528, 83] on div "el se press enter if/ el se press enter hero.shi el d press enter h e ro.c l ea…" at bounding box center [572, 125] width 164 height 93
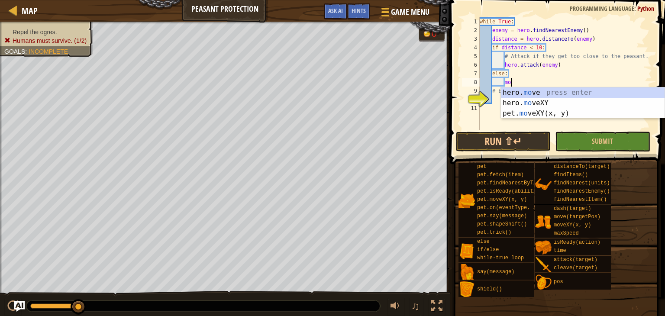
scroll to position [4, 2]
click at [574, 115] on div "hero. move press enter hero. move XY press enter pet. move XY(x, y) press enter" at bounding box center [583, 113] width 164 height 52
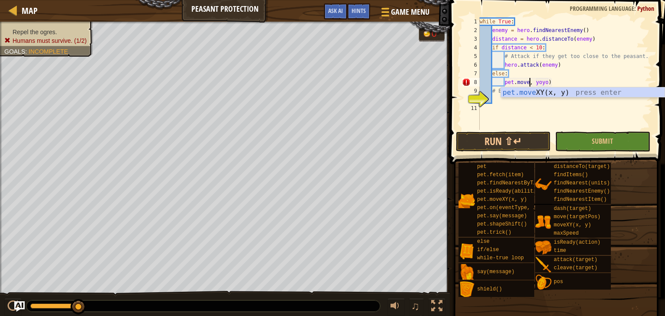
click at [592, 92] on div "pet.move XY(x, y) press enter" at bounding box center [583, 102] width 164 height 31
click at [597, 94] on div "pet.moveX Y(x, y) press enter" at bounding box center [583, 102] width 164 height 31
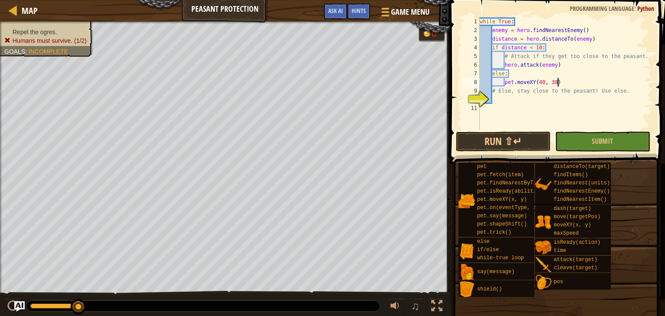
scroll to position [4, 6]
click at [506, 142] on button "Run ⇧↵" at bounding box center [503, 142] width 95 height 20
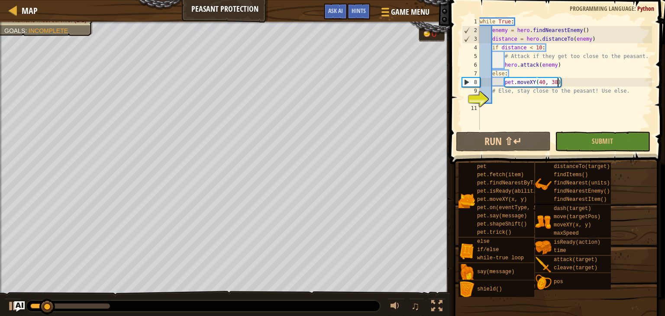
click at [512, 82] on div "while True : enemy = hero . findNearestEnemy ( ) distance = hero . distanceTo (…" at bounding box center [565, 82] width 174 height 130
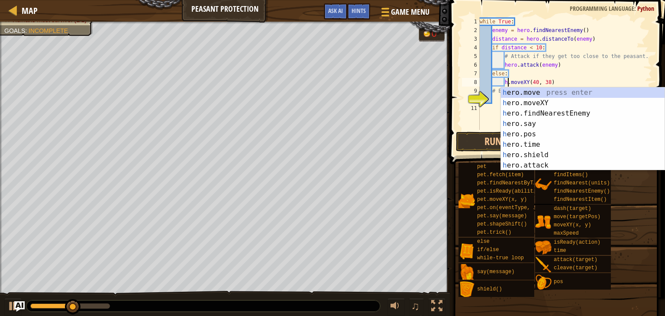
scroll to position [4, 3]
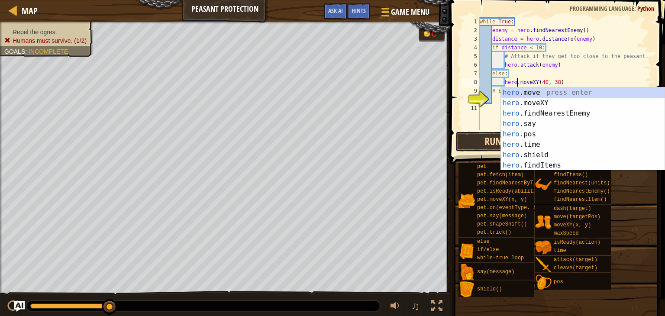
type textarea "hero.moveXY(40, 38)"
click at [468, 139] on button "Run ⇧↵" at bounding box center [503, 142] width 95 height 20
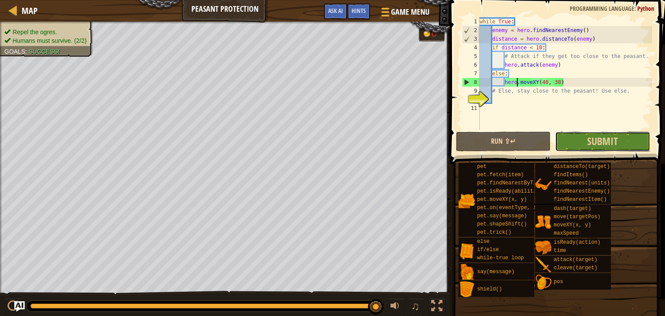
click at [583, 142] on button "Submit" at bounding box center [602, 142] width 95 height 20
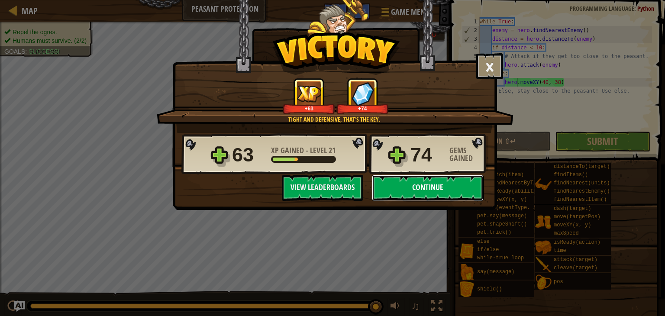
click at [434, 189] on button "Continue" at bounding box center [428, 188] width 112 height 26
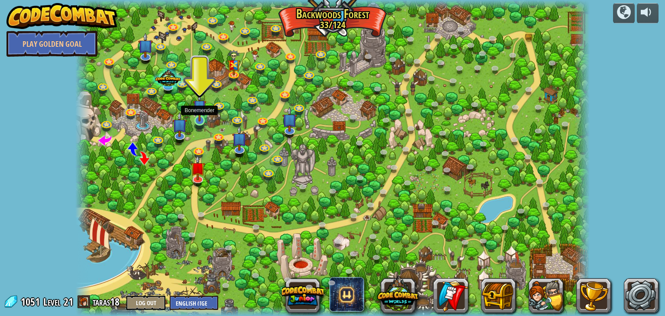
click at [199, 117] on img at bounding box center [199, 106] width 13 height 30
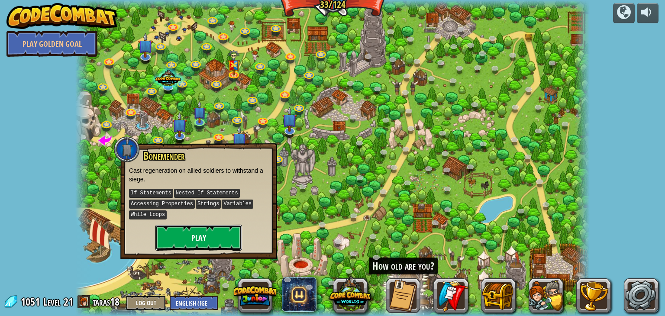
click at [197, 237] on button "Play" at bounding box center [198, 238] width 87 height 26
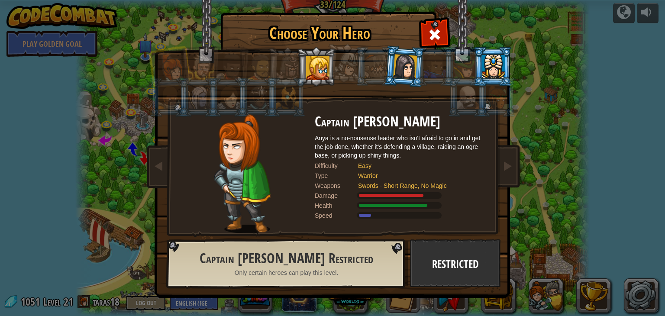
click at [410, 66] on div at bounding box center [405, 66] width 24 height 25
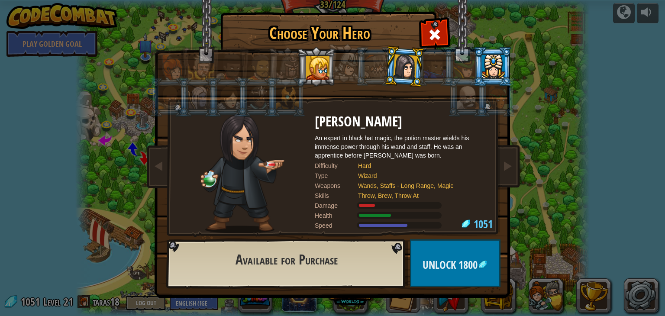
click at [485, 67] on div at bounding box center [493, 66] width 22 height 23
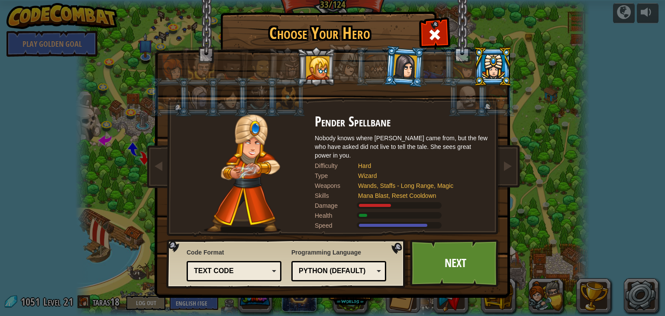
click at [318, 59] on div at bounding box center [317, 67] width 23 height 23
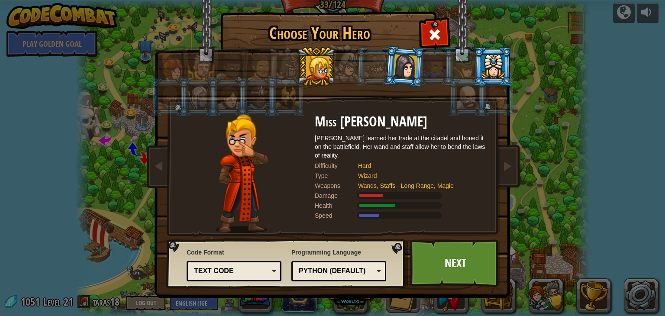
click at [401, 70] on div at bounding box center [405, 66] width 24 height 25
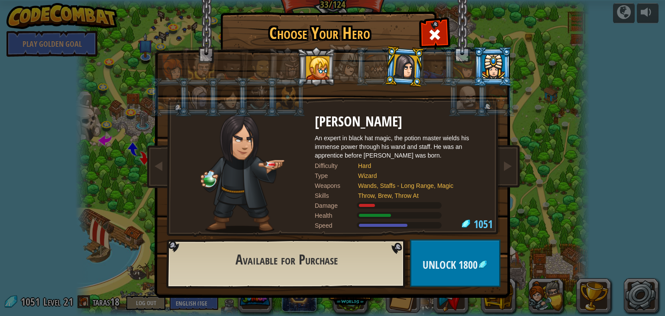
click at [488, 70] on div at bounding box center [493, 66] width 22 height 23
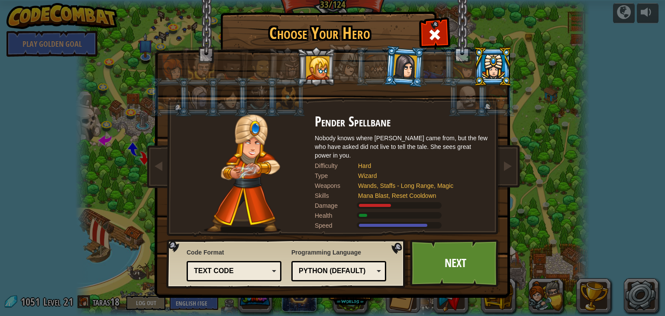
click at [402, 71] on div at bounding box center [405, 66] width 24 height 25
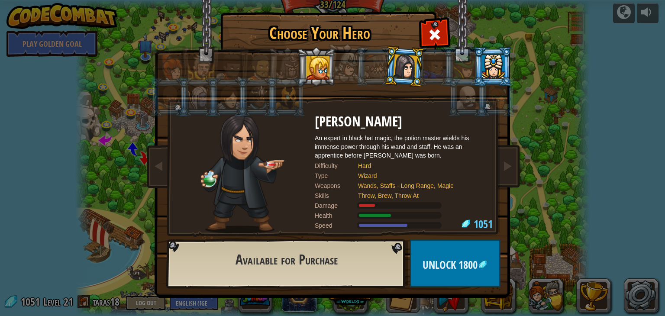
click at [307, 69] on div at bounding box center [317, 67] width 23 height 23
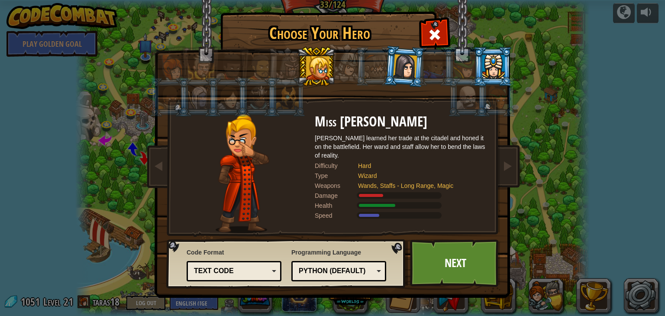
click at [488, 73] on div at bounding box center [493, 66] width 22 height 23
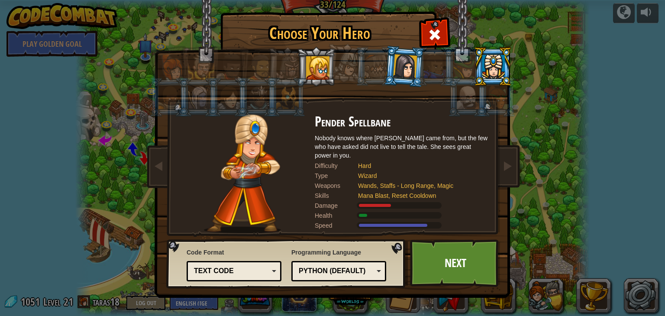
click at [322, 71] on div at bounding box center [317, 67] width 23 height 23
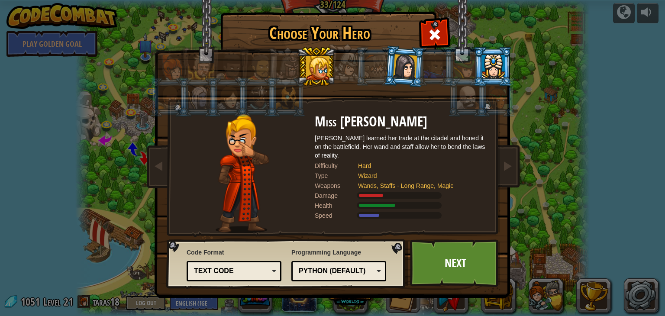
click at [403, 63] on div at bounding box center [405, 66] width 24 height 25
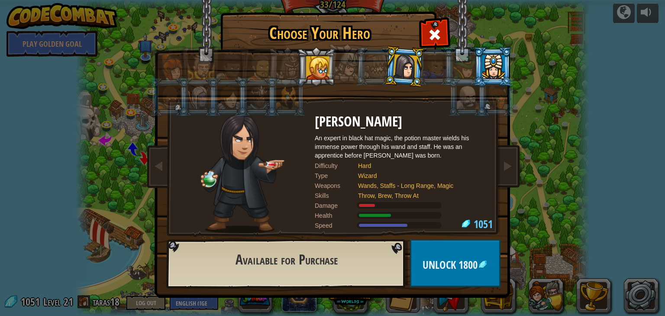
click at [321, 72] on div at bounding box center [317, 67] width 23 height 23
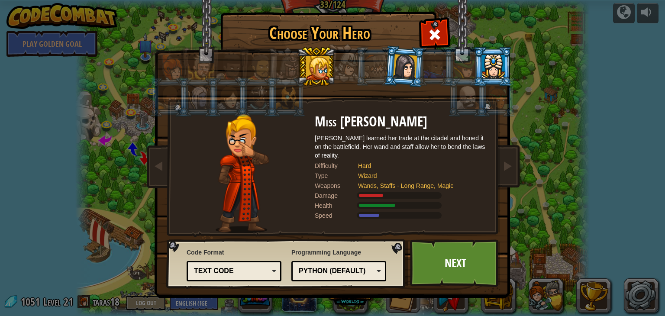
click at [499, 65] on div at bounding box center [493, 66] width 22 height 23
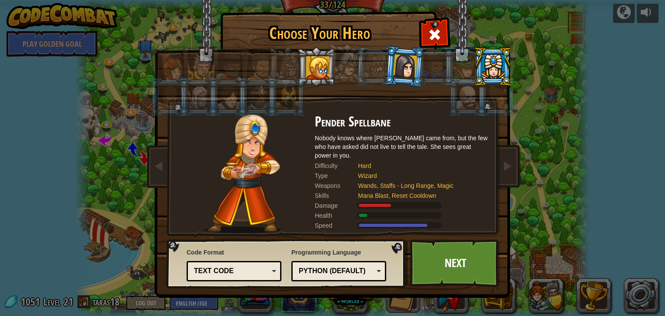
click at [325, 64] on li at bounding box center [345, 63] width 43 height 43
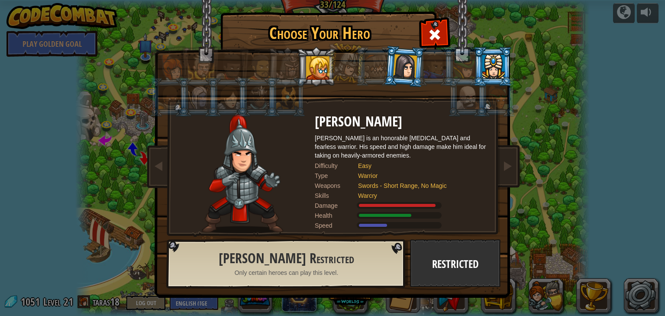
click at [322, 69] on div at bounding box center [317, 67] width 23 height 23
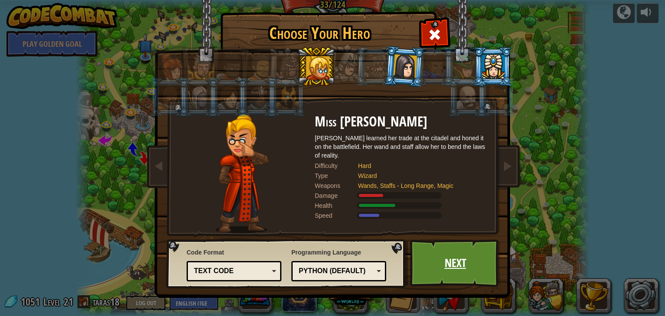
click at [461, 282] on link "Next" at bounding box center [455, 263] width 90 height 48
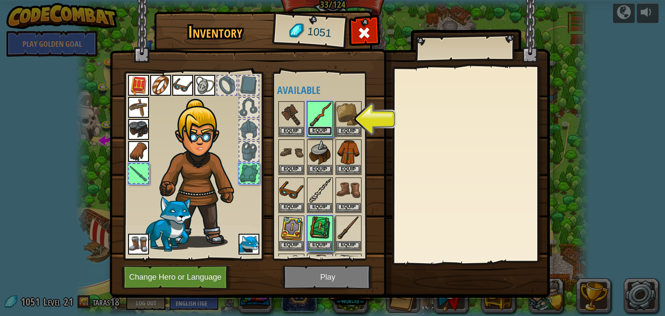
click at [317, 126] on button "Equip" at bounding box center [320, 130] width 24 height 9
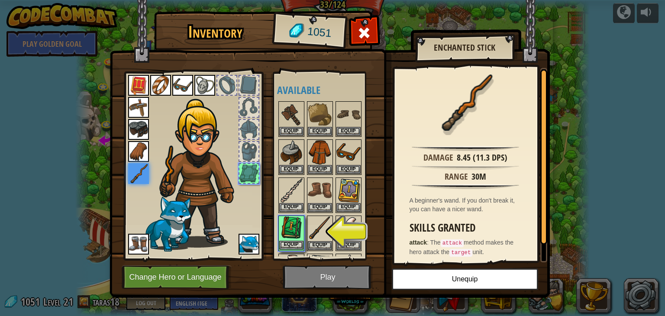
click at [294, 232] on img at bounding box center [291, 228] width 24 height 24
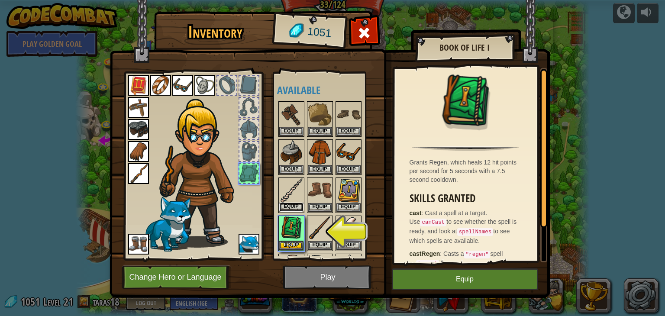
click at [294, 204] on button "Equip" at bounding box center [291, 206] width 24 height 9
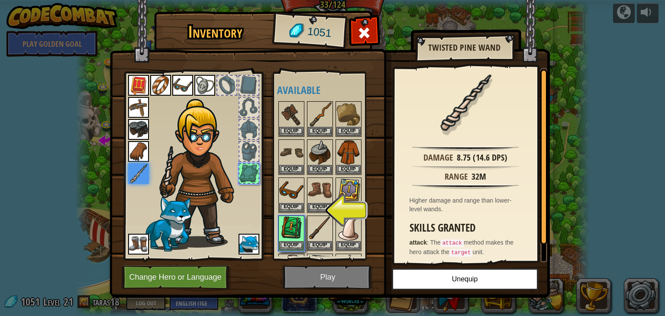
scroll to position [48, 0]
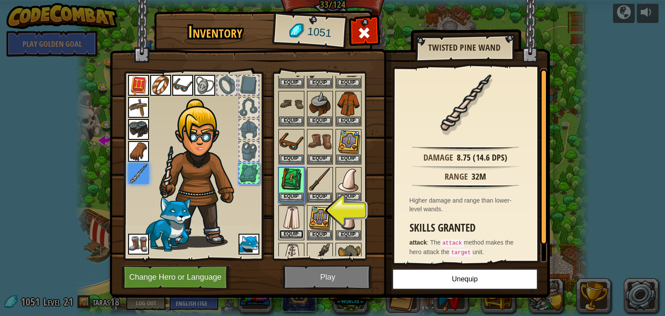
click at [294, 230] on button "Equip" at bounding box center [291, 234] width 24 height 9
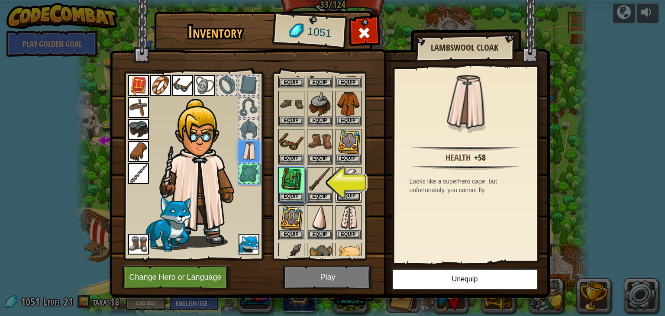
click at [348, 195] on button "Equip" at bounding box center [348, 196] width 24 height 9
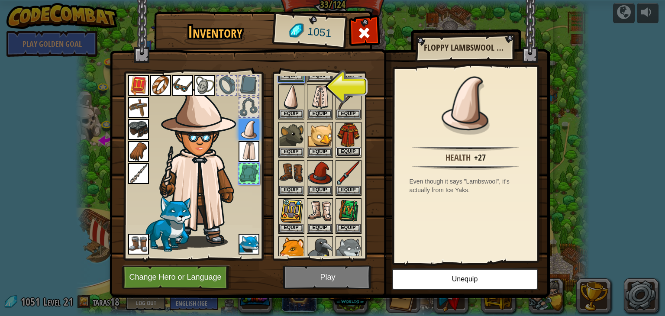
click at [344, 147] on button "Equip" at bounding box center [348, 151] width 24 height 9
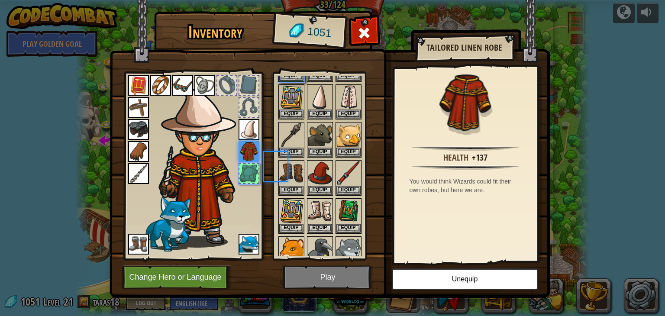
scroll to position [138, 0]
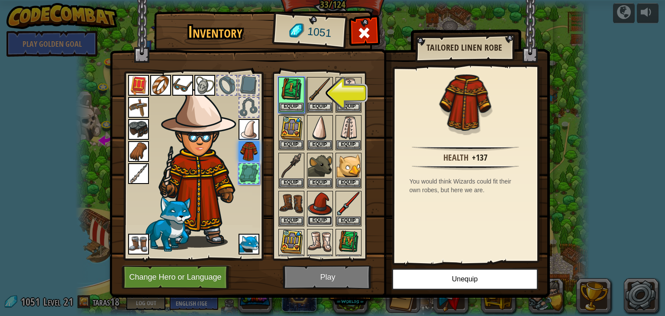
click at [318, 216] on button "Equip" at bounding box center [320, 220] width 24 height 9
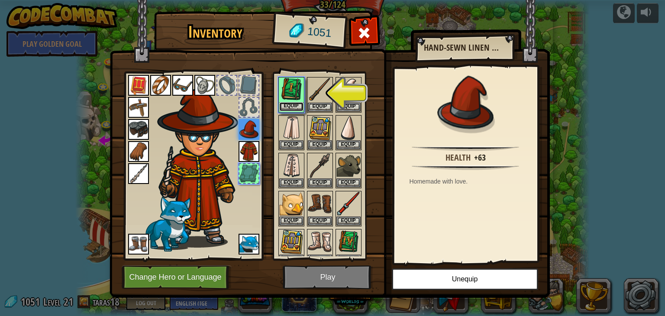
click at [292, 106] on button "Equip" at bounding box center [291, 106] width 24 height 9
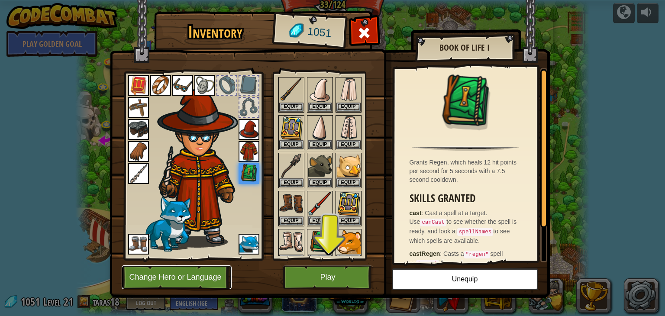
click at [172, 278] on button "Change Hero or Language" at bounding box center [177, 277] width 110 height 24
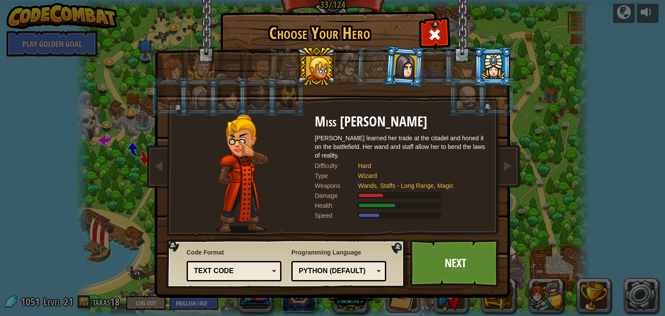
click at [485, 65] on div at bounding box center [493, 66] width 22 height 23
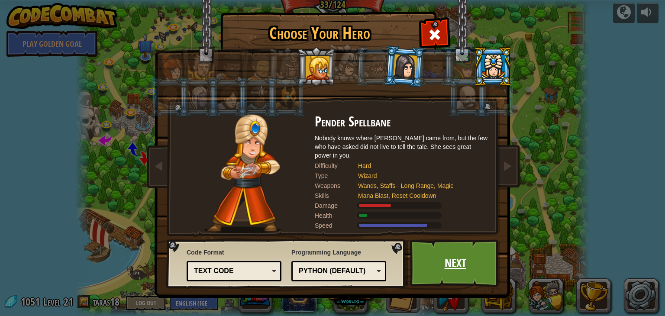
click at [438, 257] on link "Next" at bounding box center [455, 263] width 90 height 48
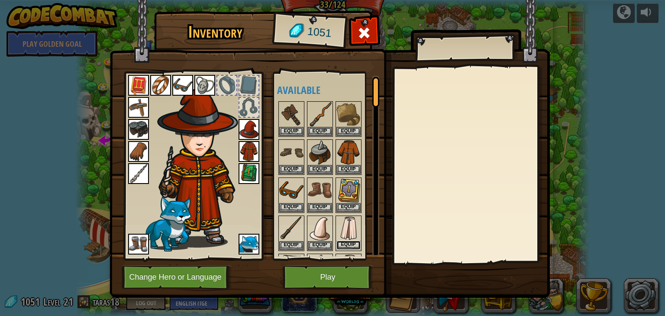
click at [347, 241] on button "Equip" at bounding box center [348, 245] width 24 height 9
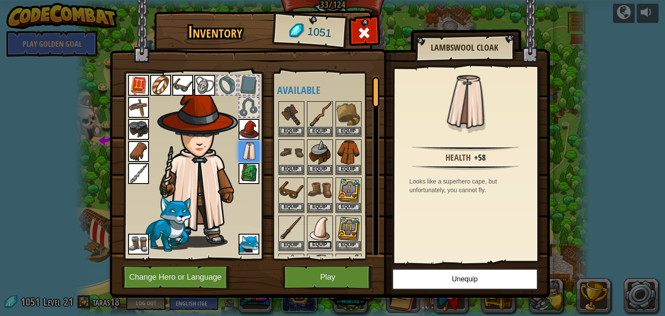
click at [323, 241] on button "Equip" at bounding box center [320, 245] width 24 height 9
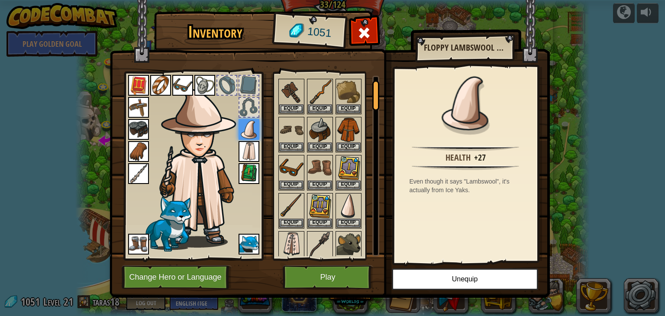
scroll to position [23, 0]
click at [319, 106] on button "Equip" at bounding box center [320, 107] width 24 height 9
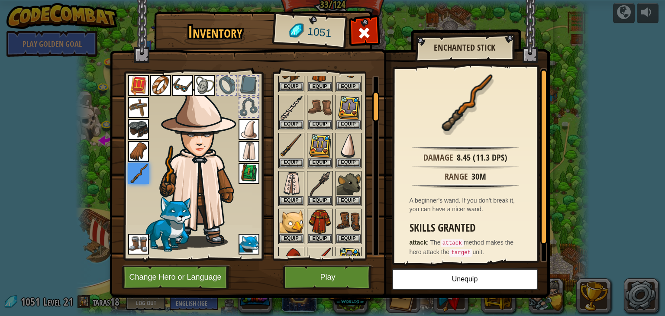
scroll to position [77, 0]
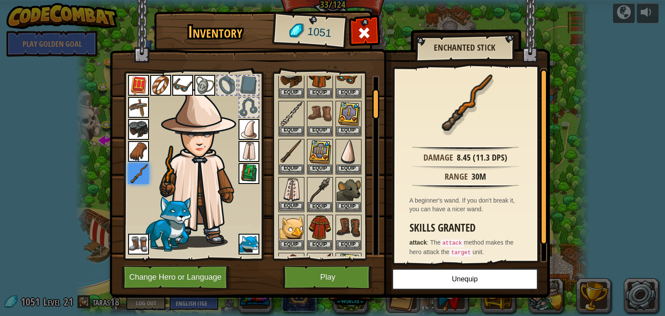
click at [299, 196] on img at bounding box center [291, 190] width 24 height 24
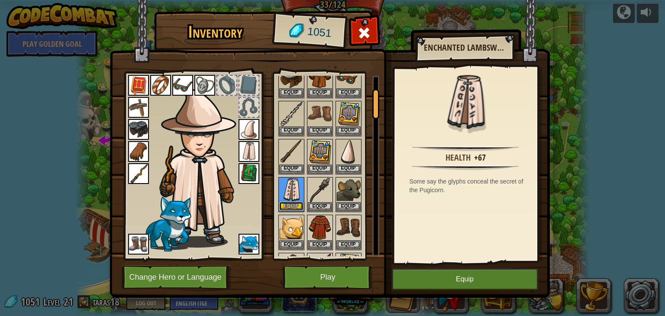
click at [294, 202] on button "Equip" at bounding box center [291, 206] width 24 height 9
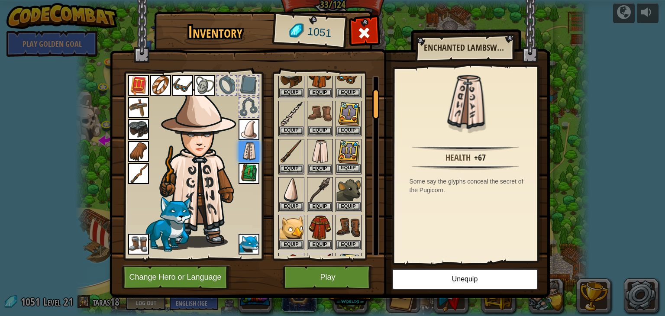
click at [348, 152] on img at bounding box center [348, 152] width 24 height 24
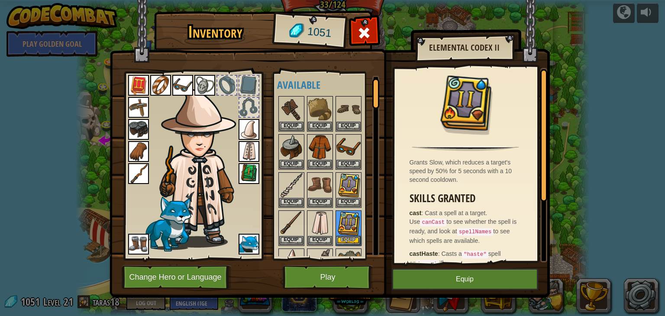
scroll to position [0, 0]
